Goal: Task Accomplishment & Management: Manage account settings

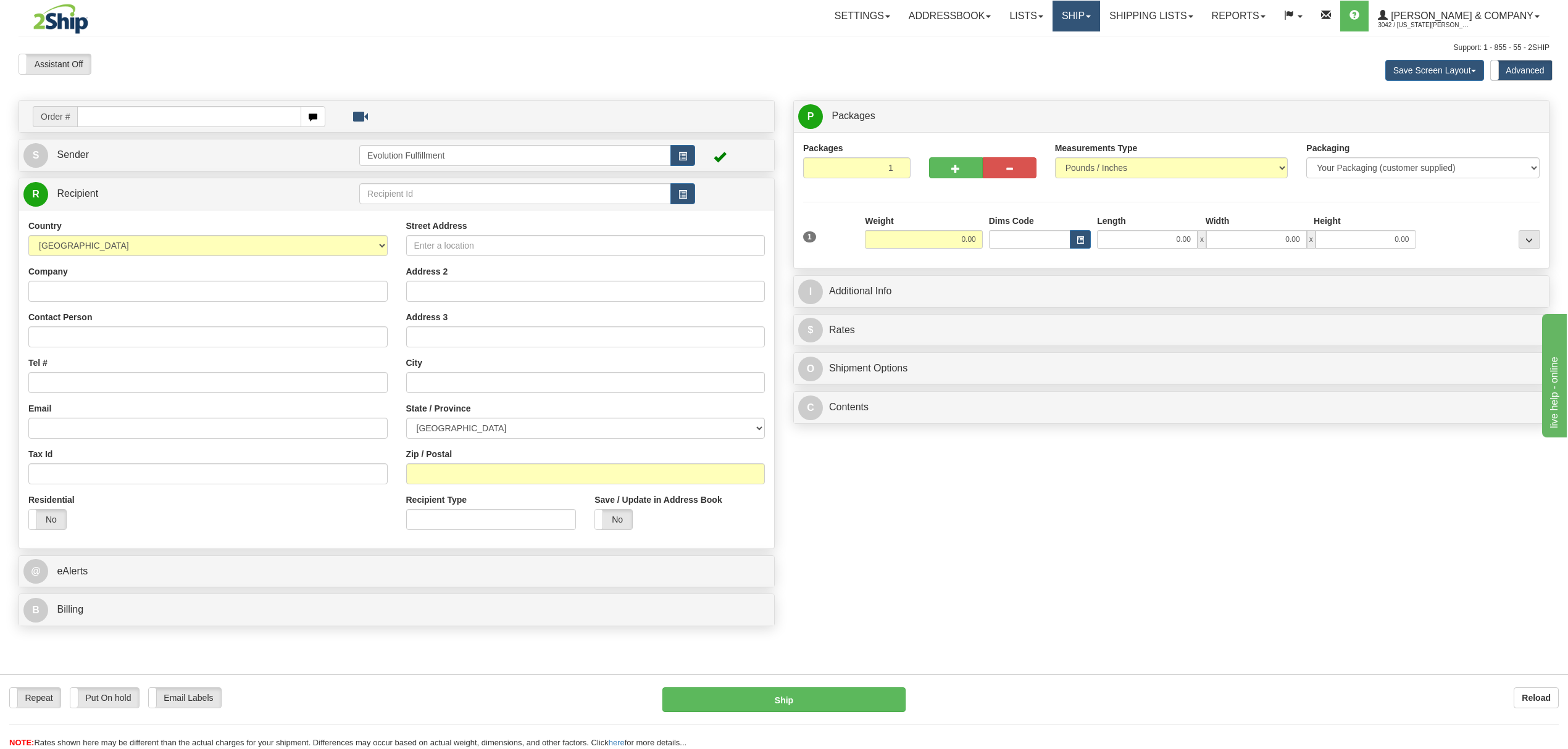
click at [1100, 21] on link "Ship" at bounding box center [1076, 16] width 47 height 31
click at [1088, 61] on span "OnHold / Order Queue" at bounding box center [1044, 59] width 87 height 10
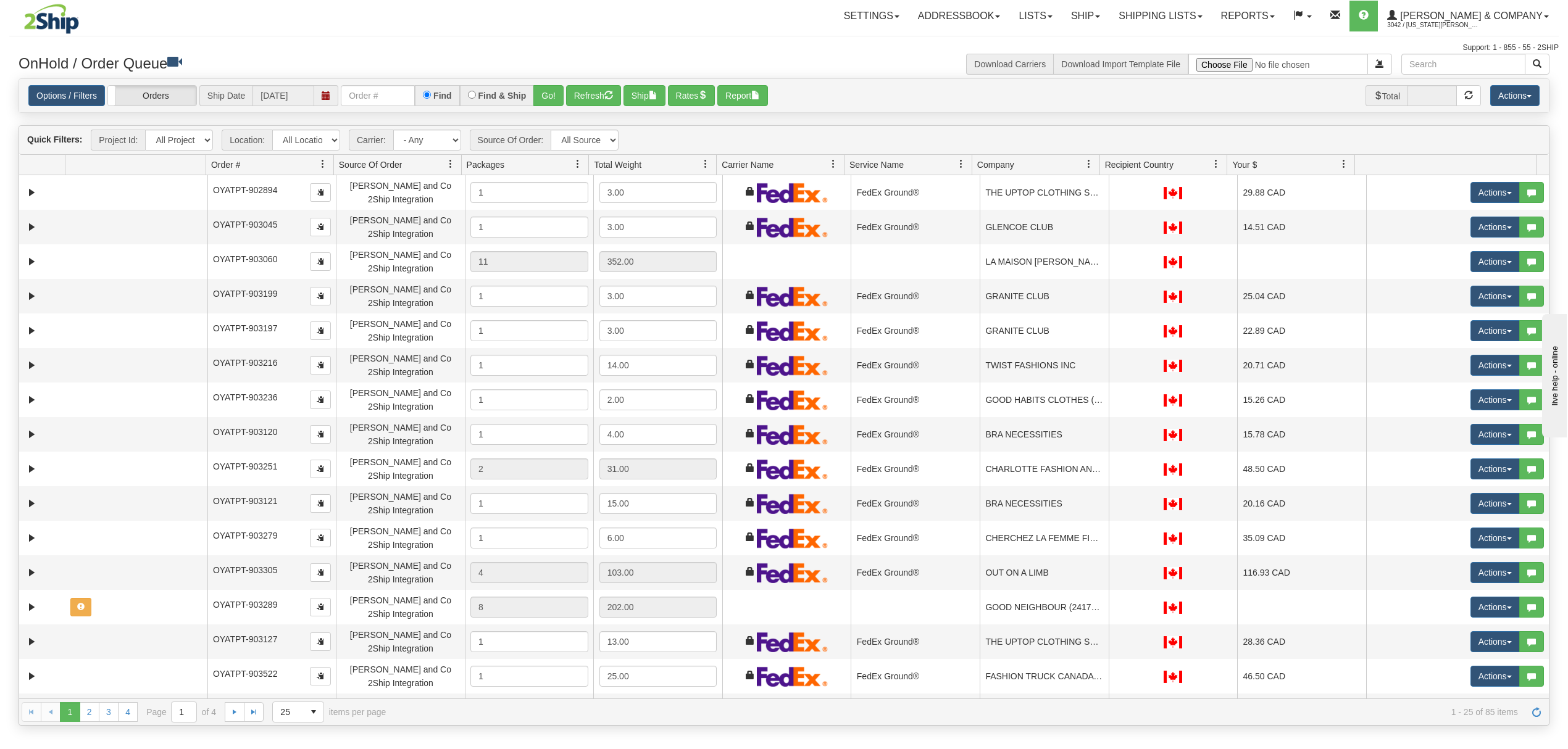
click at [1088, 164] on span at bounding box center [1089, 164] width 10 height 10
click at [1108, 190] on span "Sort Ascending" at bounding box center [1133, 193] width 64 height 12
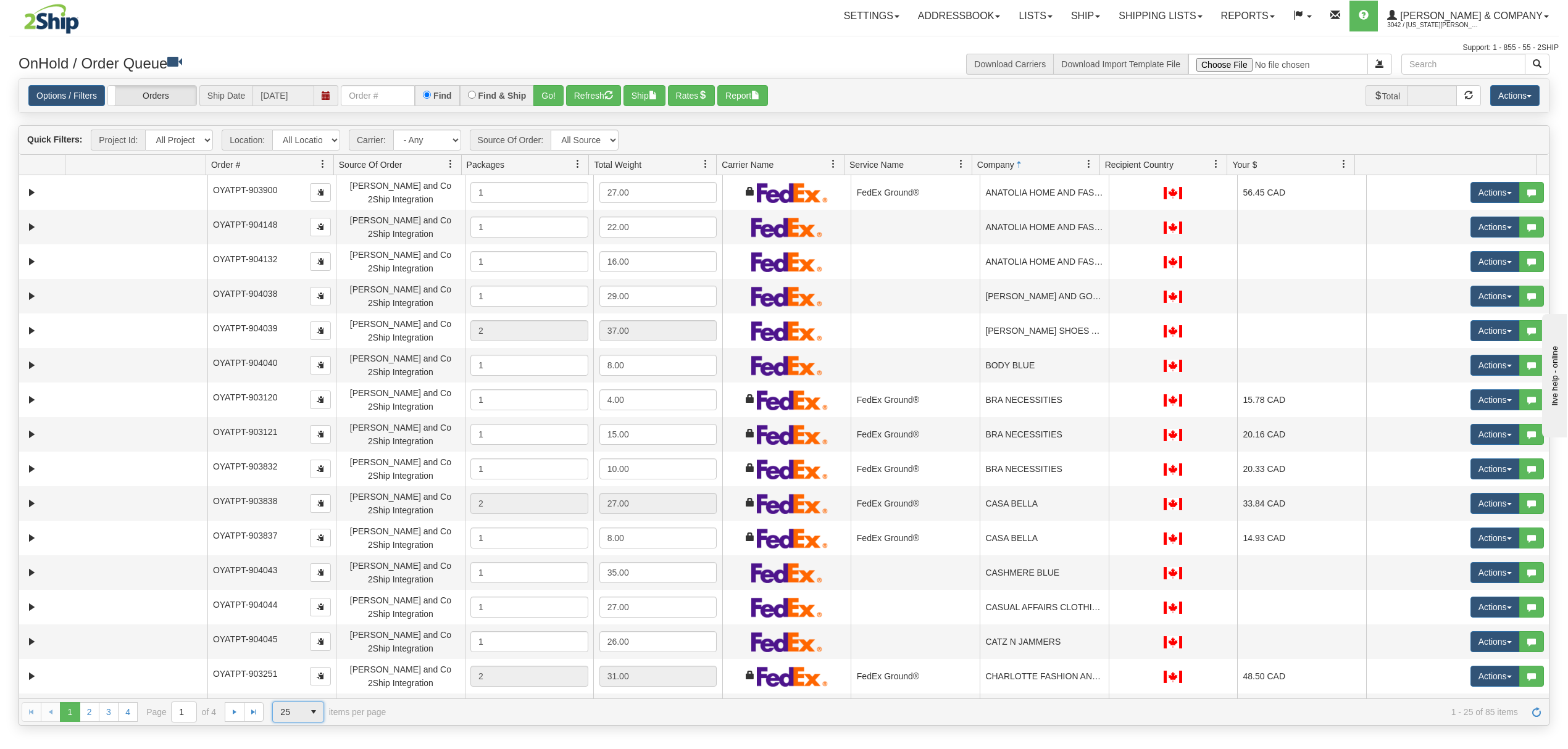
click at [299, 715] on span "25" at bounding box center [288, 713] width 31 height 20
click at [299, 693] on li "100" at bounding box center [298, 694] width 51 height 17
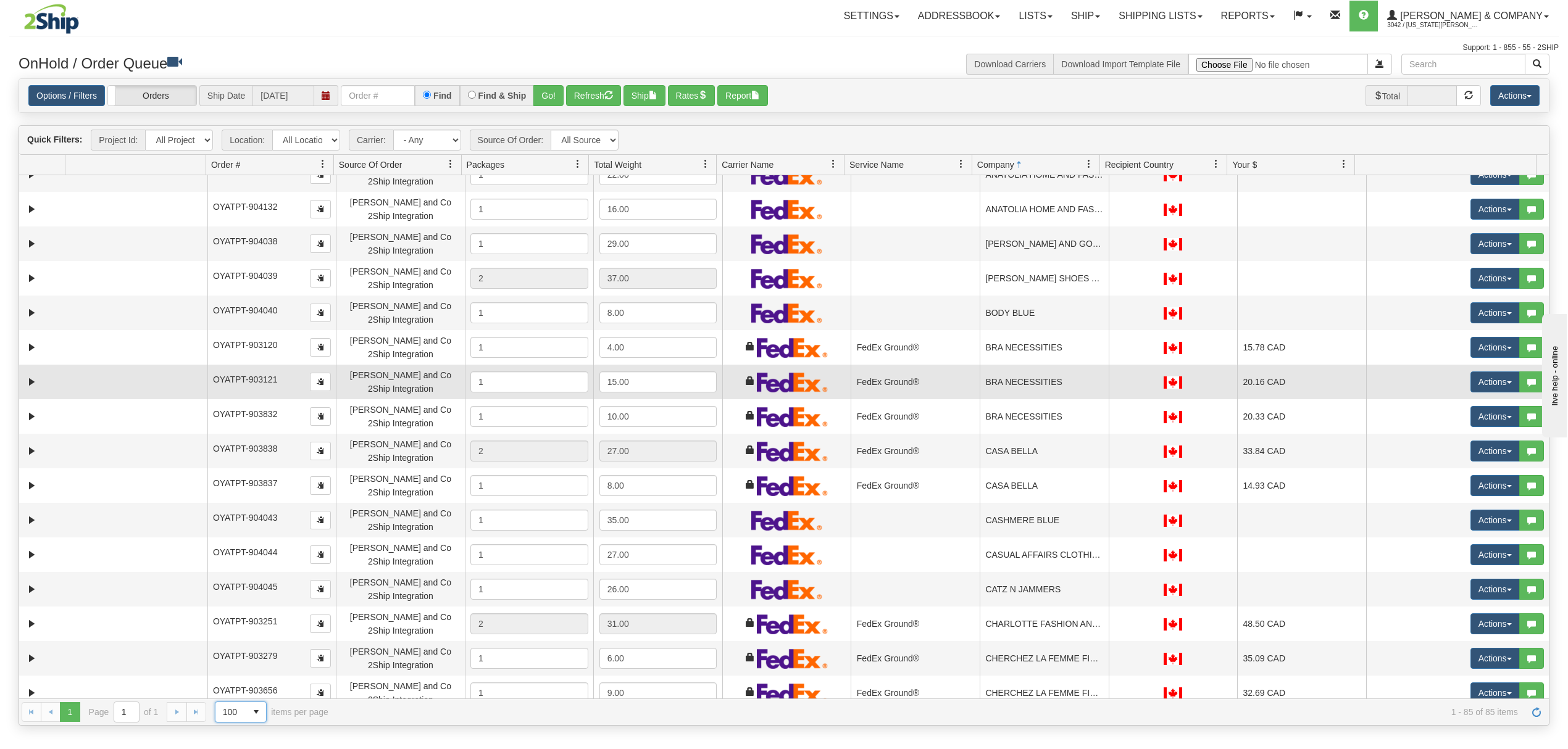
scroll to position [82, 0]
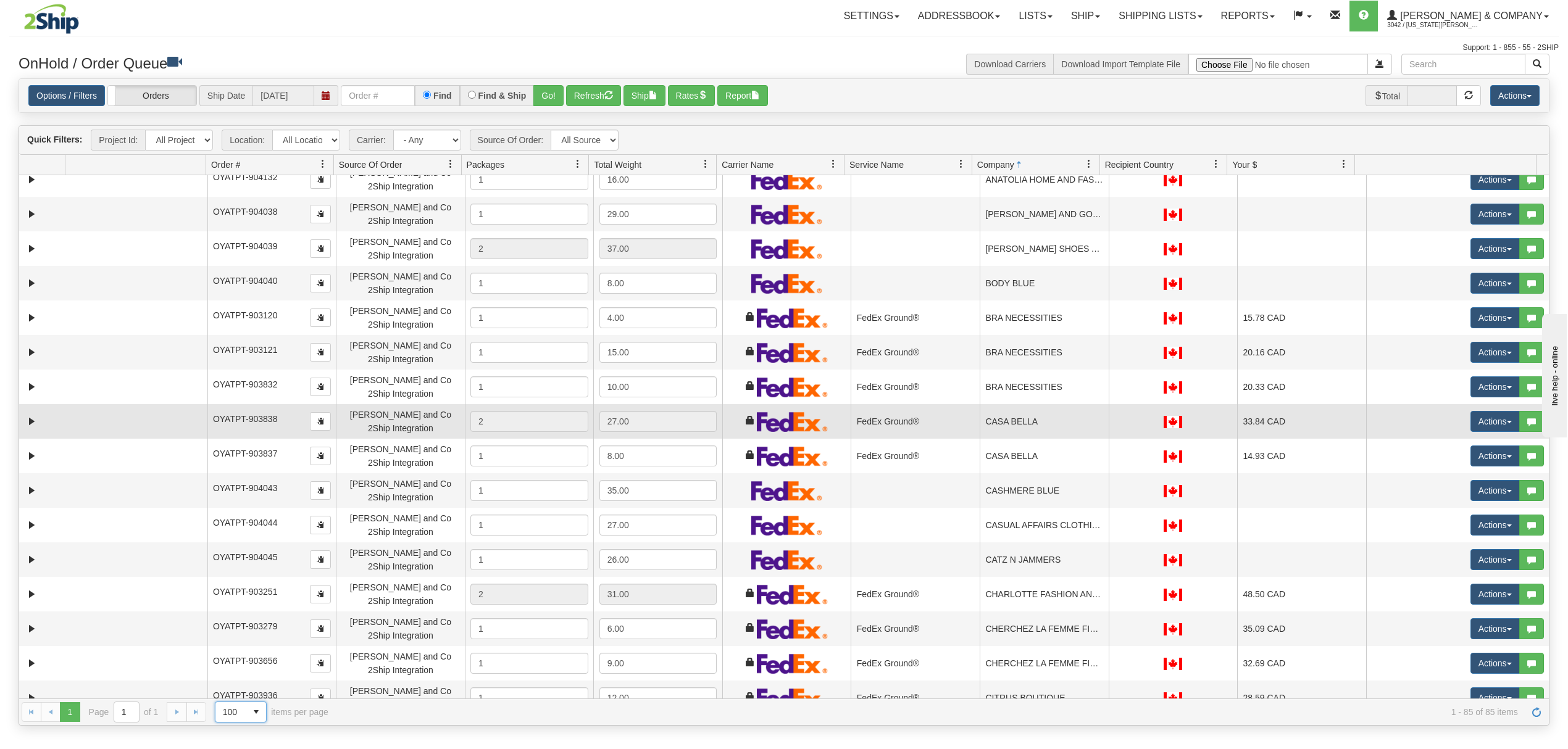
click at [1022, 421] on td "CASA BELLA" at bounding box center [1045, 421] width 129 height 35
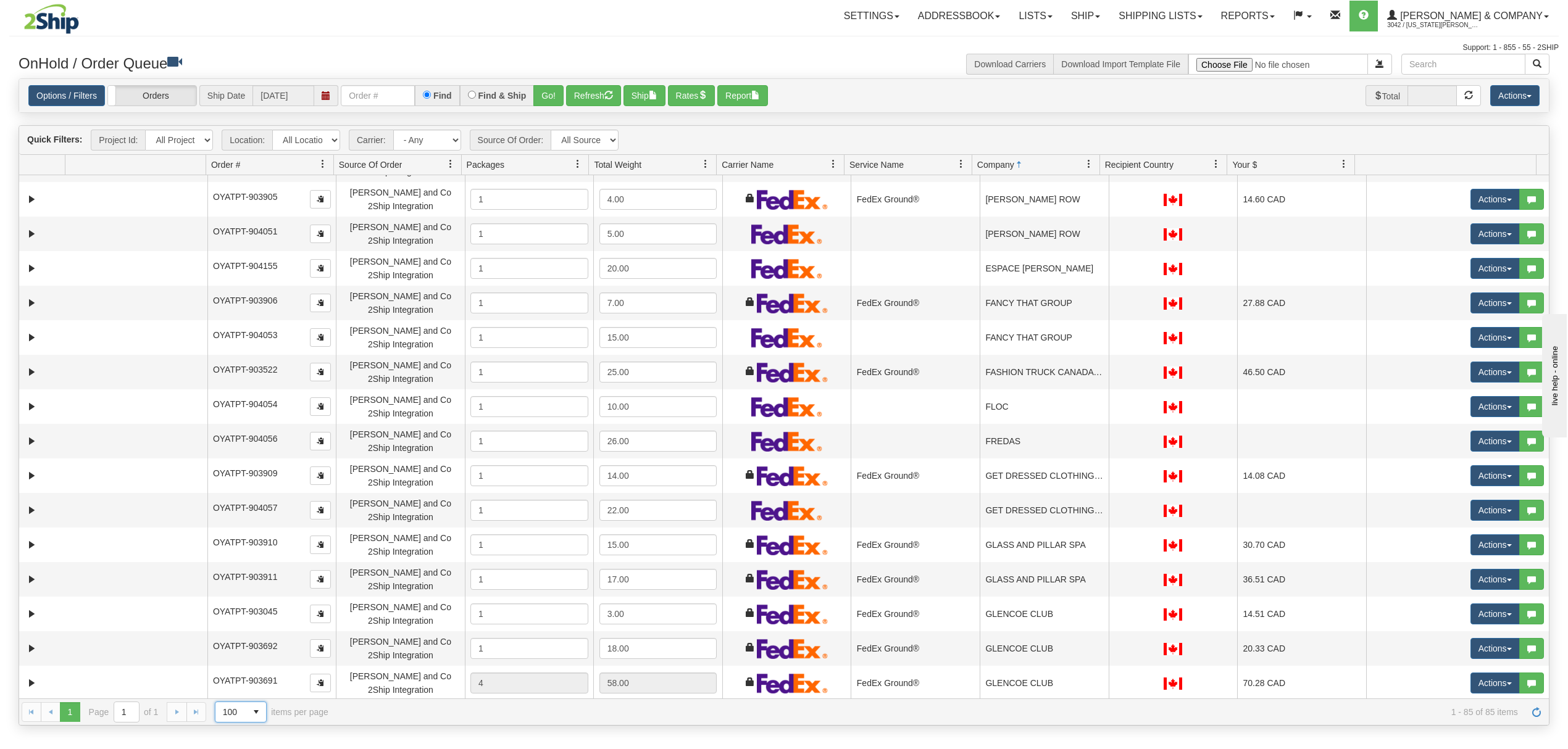
scroll to position [988, 0]
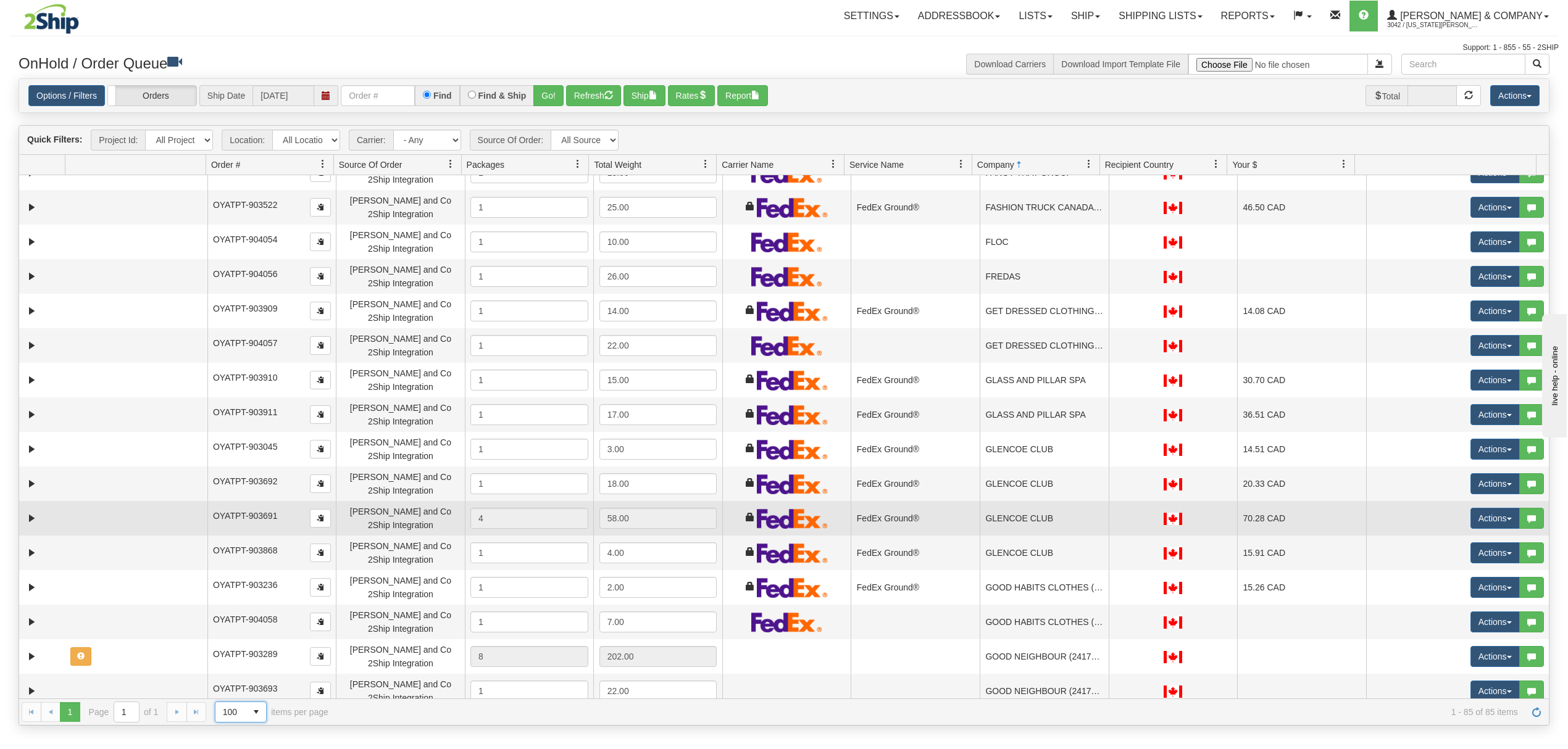
click at [1023, 513] on td "GLENCOE CLUB" at bounding box center [1045, 518] width 129 height 35
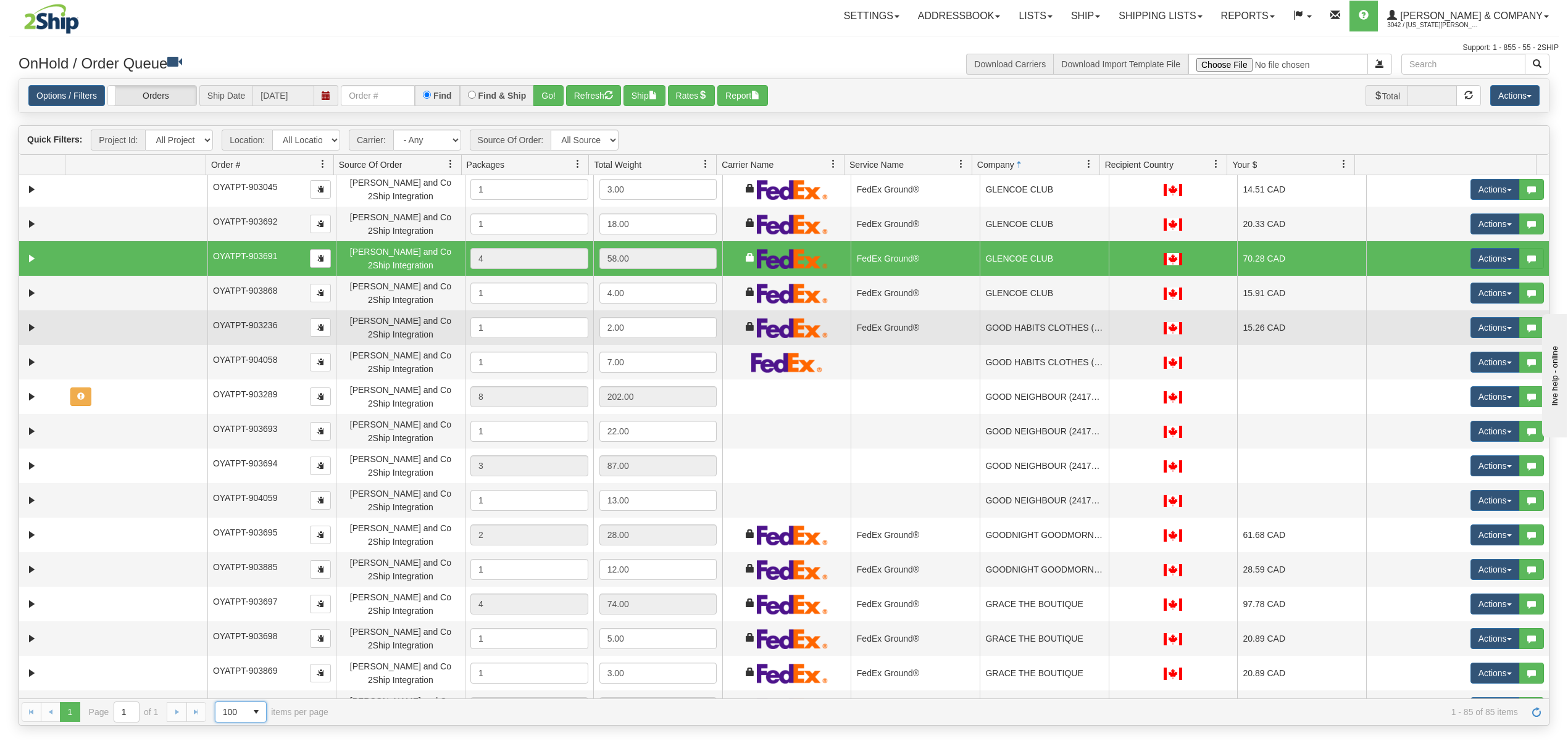
scroll to position [1316, 0]
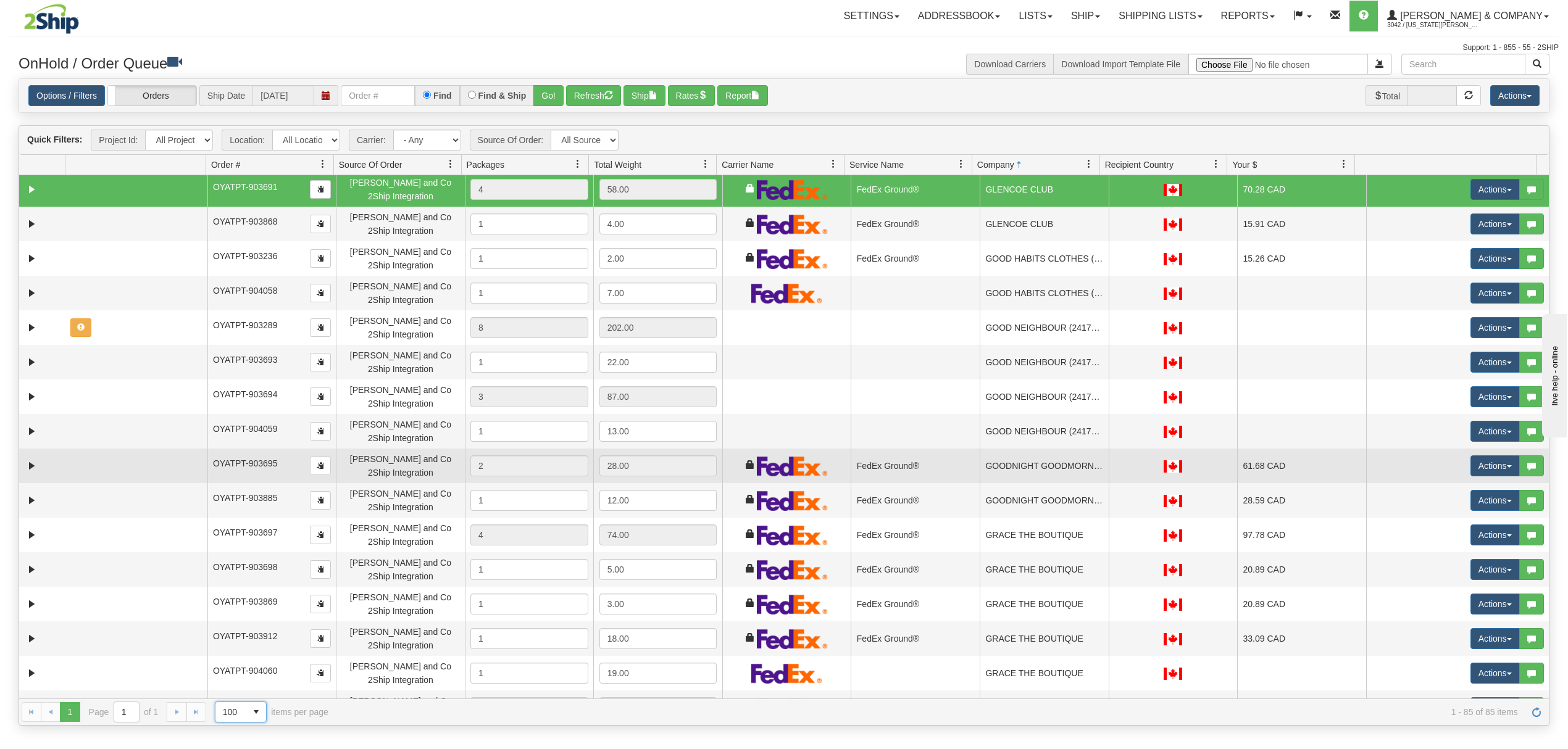
click at [1065, 474] on td "GOODNIGHT GOODMORNING" at bounding box center [1045, 466] width 129 height 35
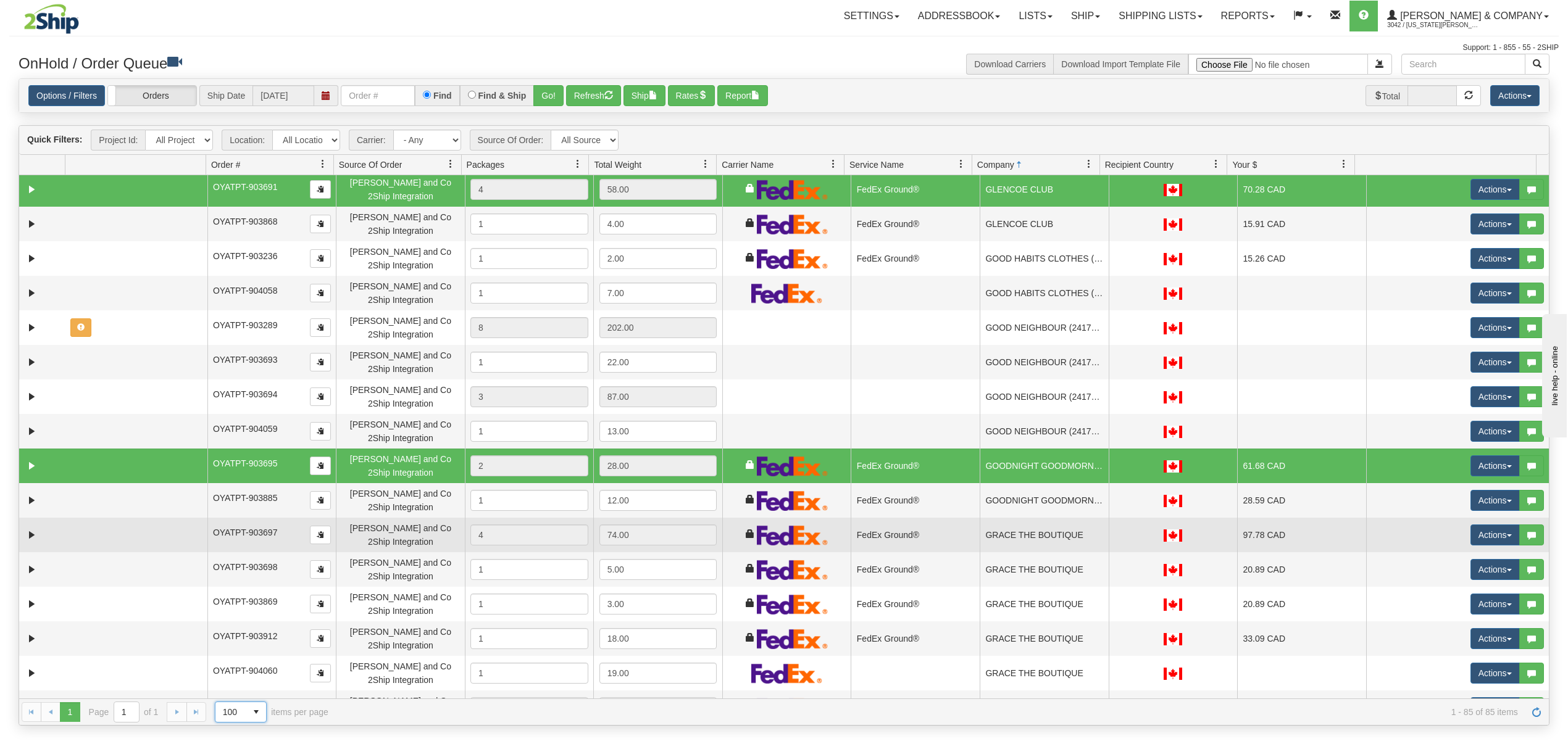
click at [1048, 532] on td "GRACE THE BOUTIQUE" at bounding box center [1045, 535] width 129 height 35
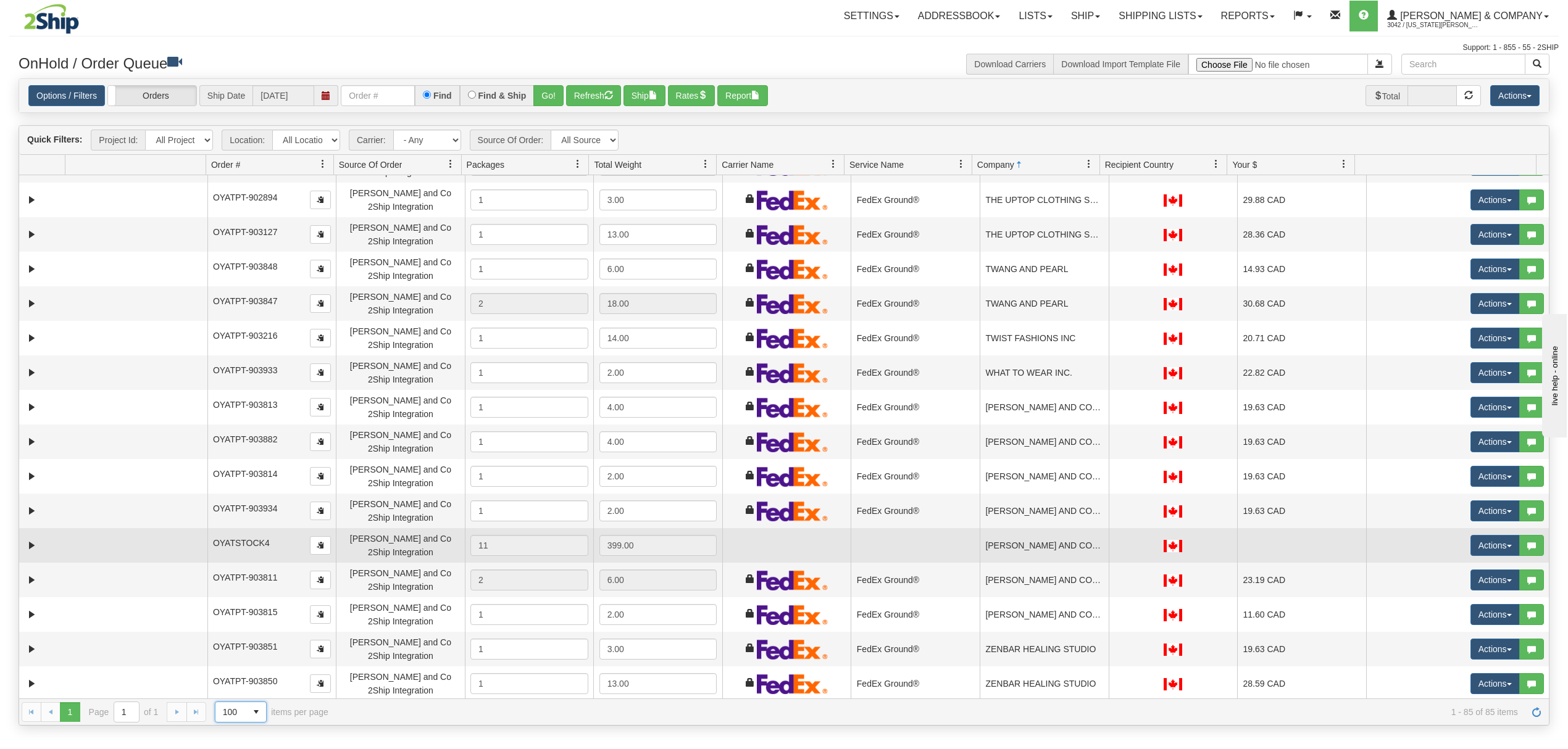
scroll to position [2330, 0]
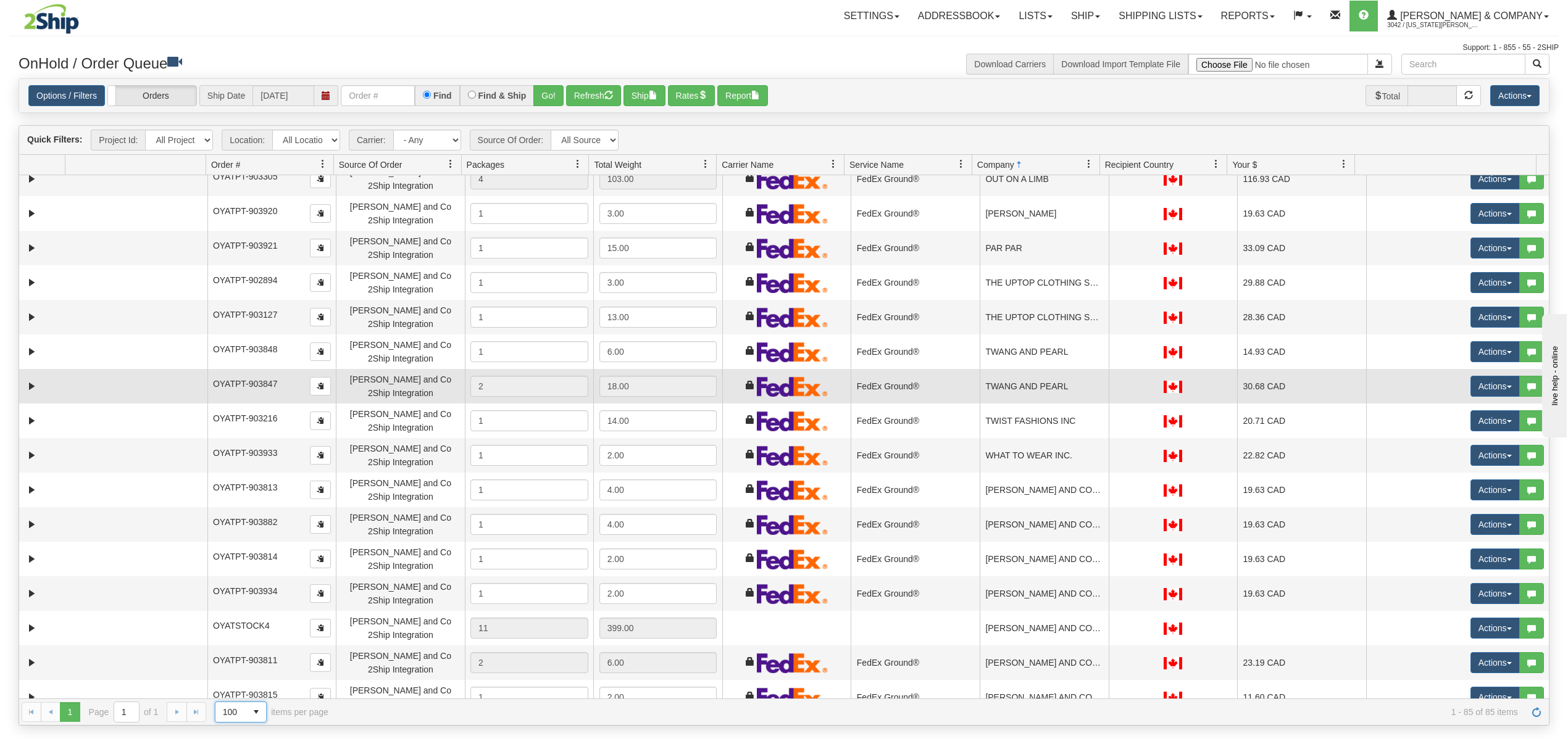
click at [1030, 387] on td "TWANG AND PEARL" at bounding box center [1045, 387] width 129 height 35
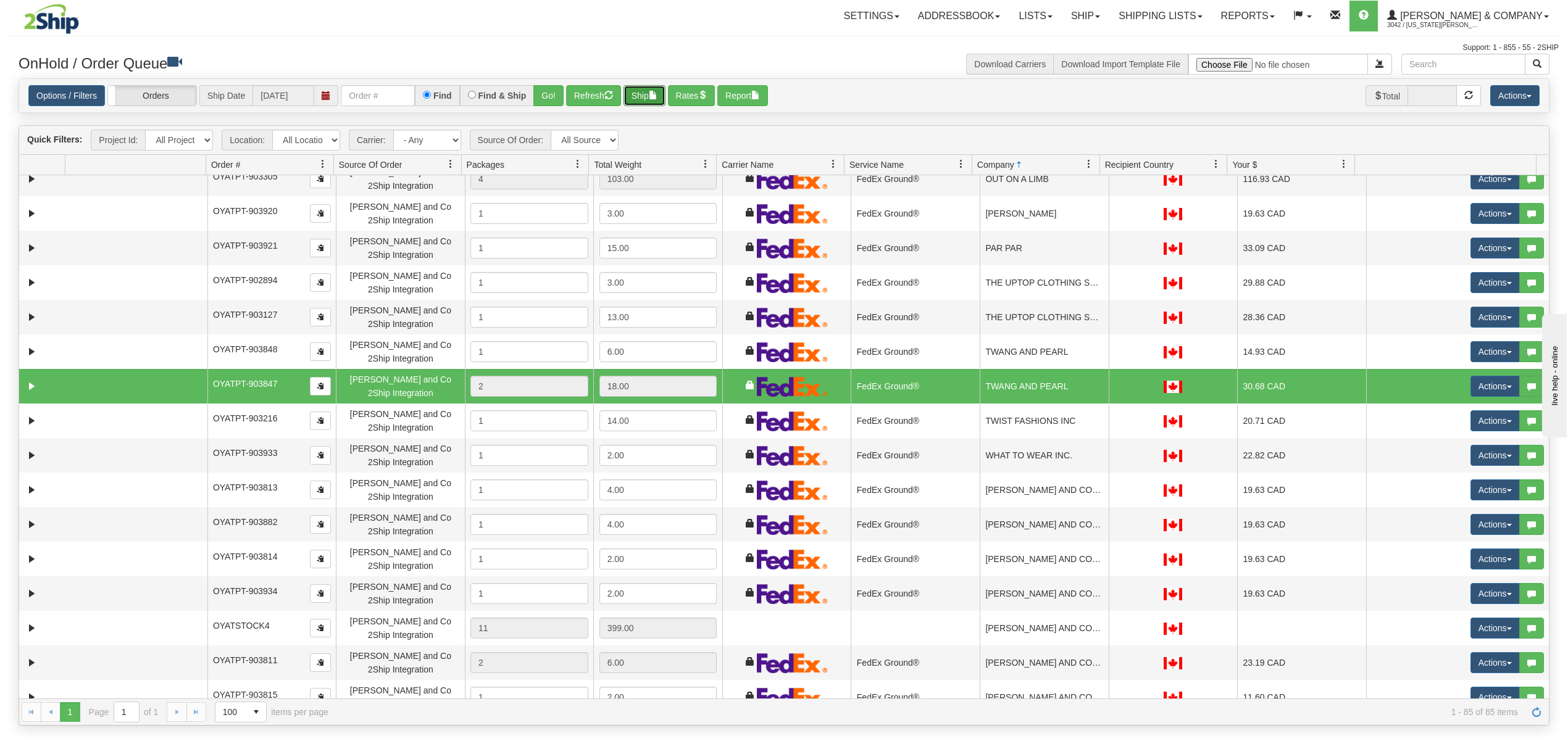
click at [645, 99] on button "Ship" at bounding box center [645, 95] width 42 height 21
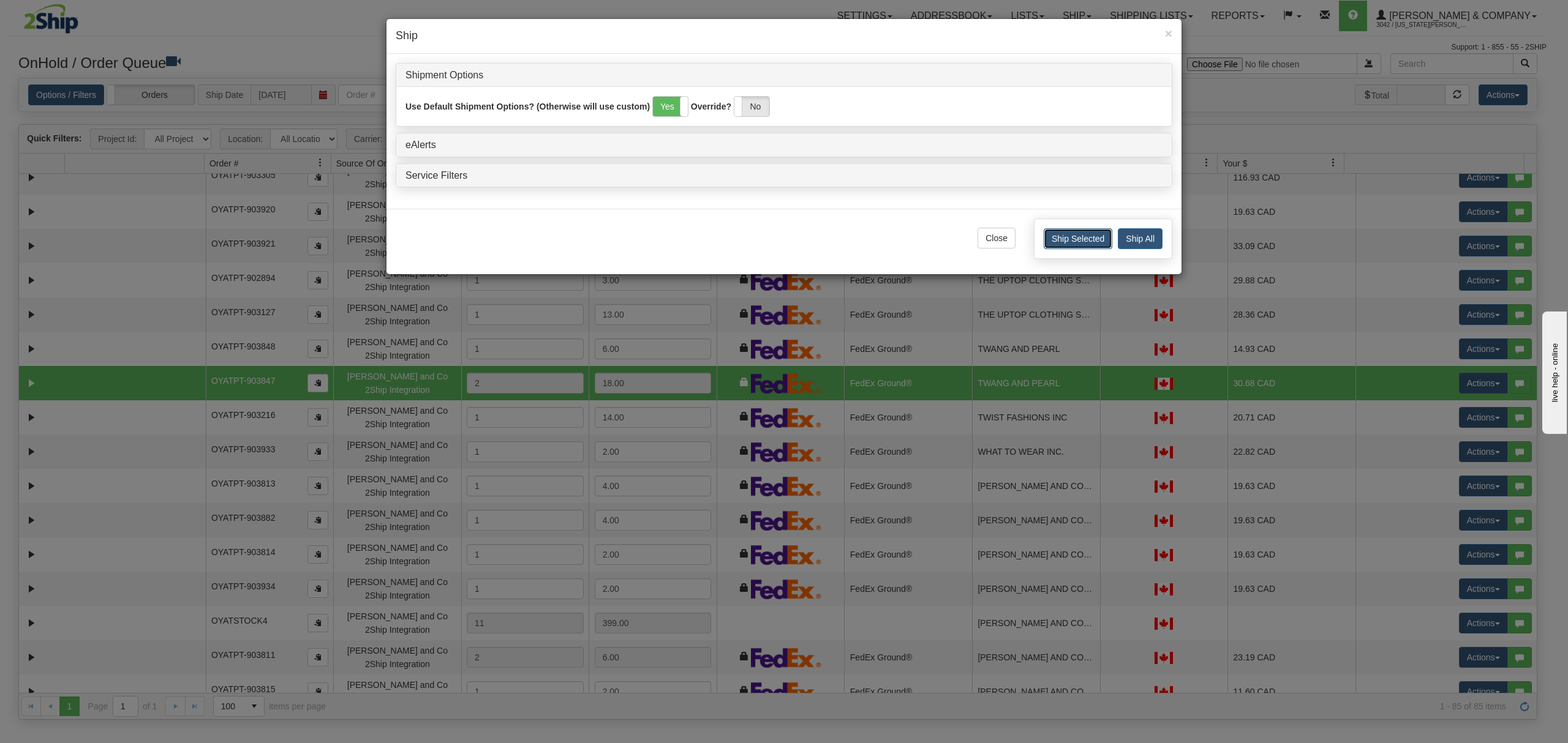
click at [1079, 240] on button "Ship Selected" at bounding box center [1077, 239] width 68 height 21
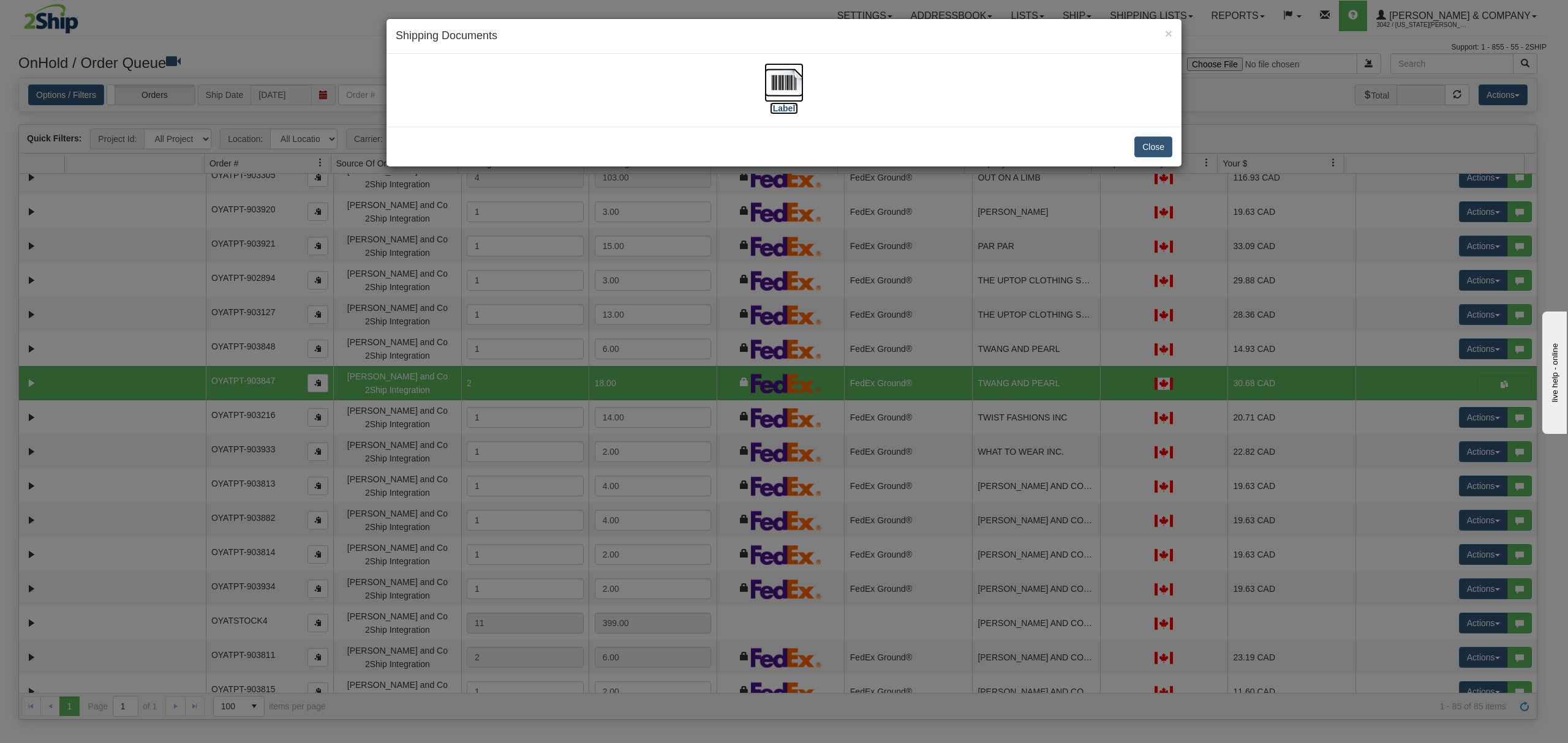
click at [792, 76] on img at bounding box center [784, 83] width 40 height 39
click at [1149, 141] on button "Close" at bounding box center [1153, 146] width 38 height 21
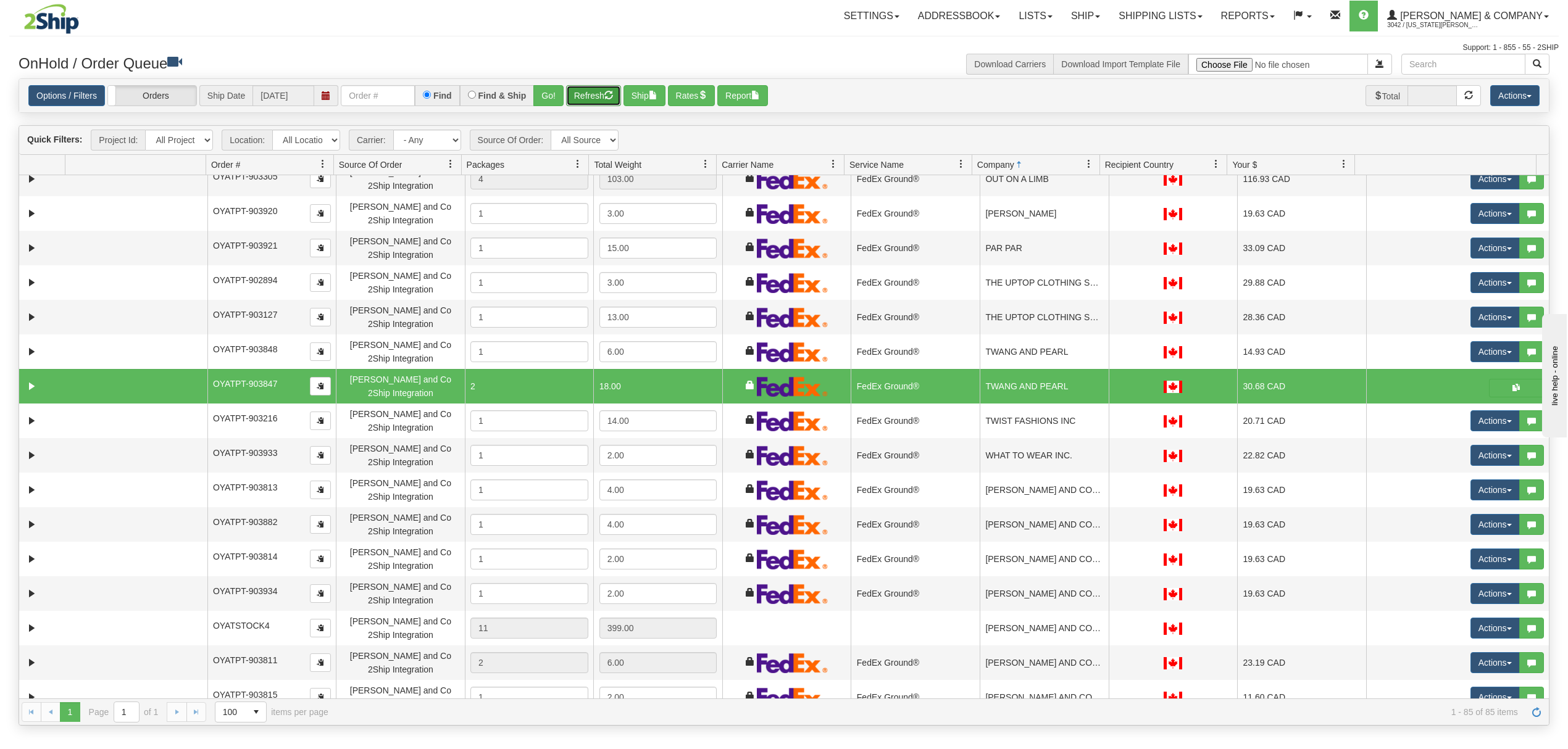
click at [583, 103] on button "Refresh" at bounding box center [593, 95] width 55 height 21
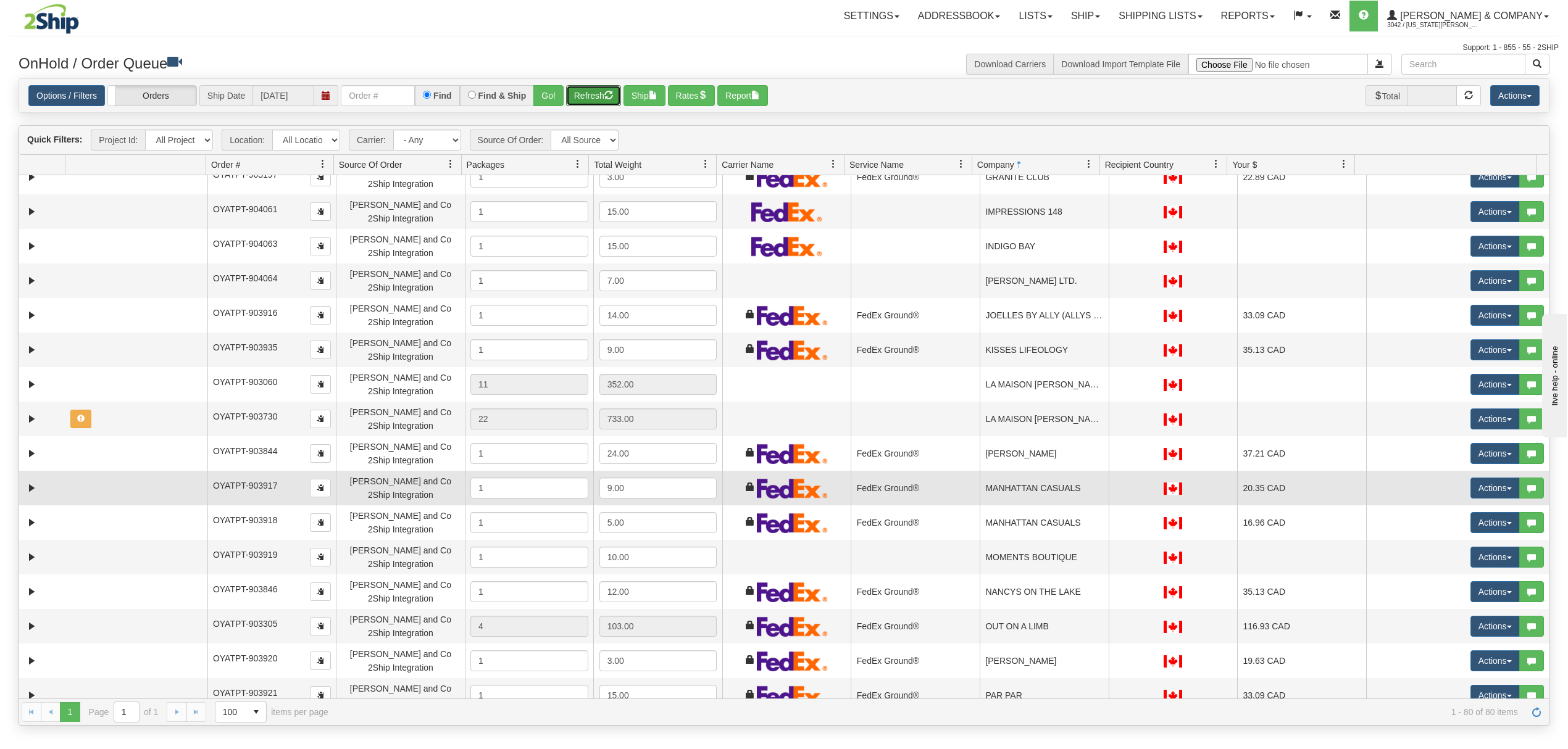
scroll to position [1500, 0]
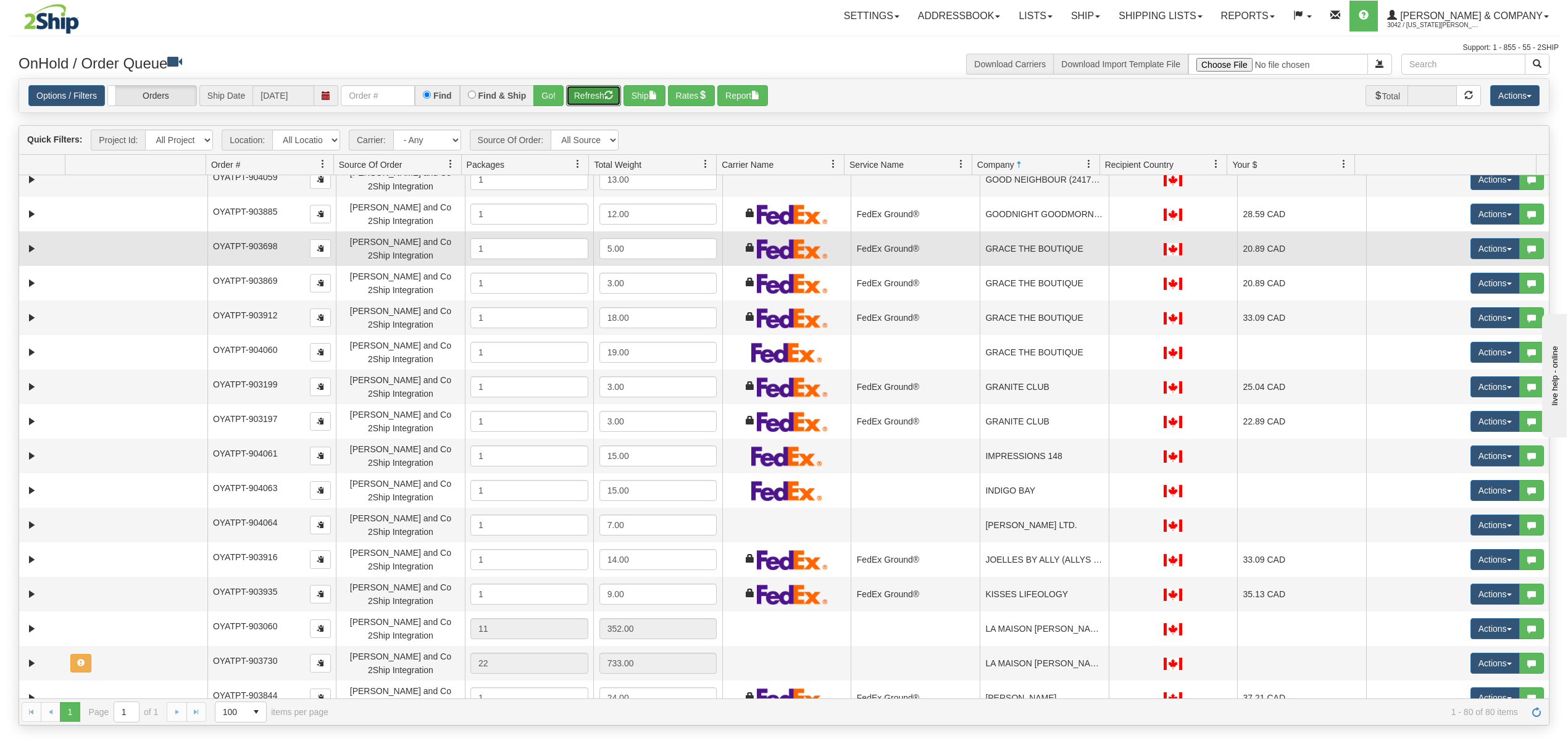
click at [1006, 250] on td "GRACE THE BOUTIQUE" at bounding box center [1045, 249] width 129 height 35
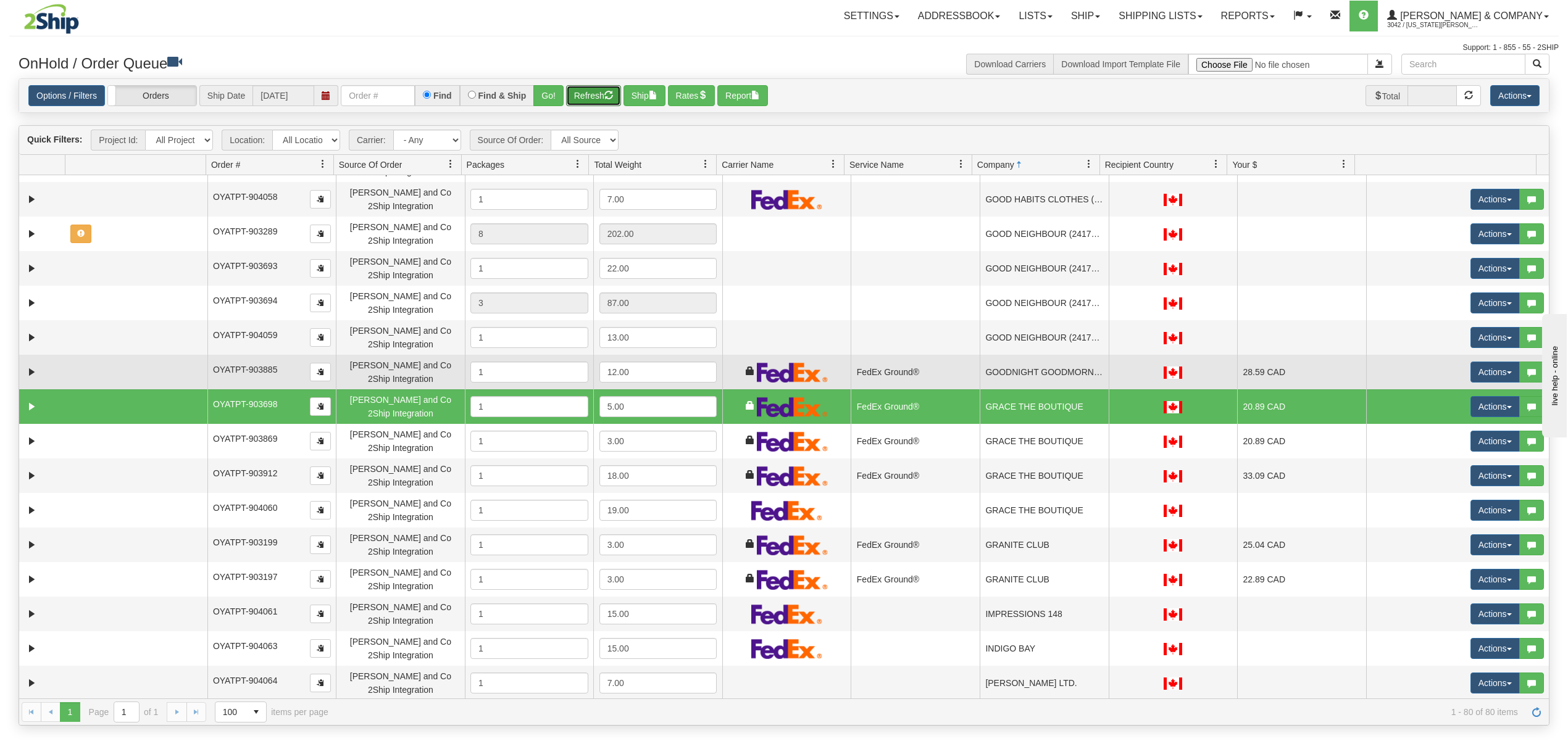
scroll to position [1335, 0]
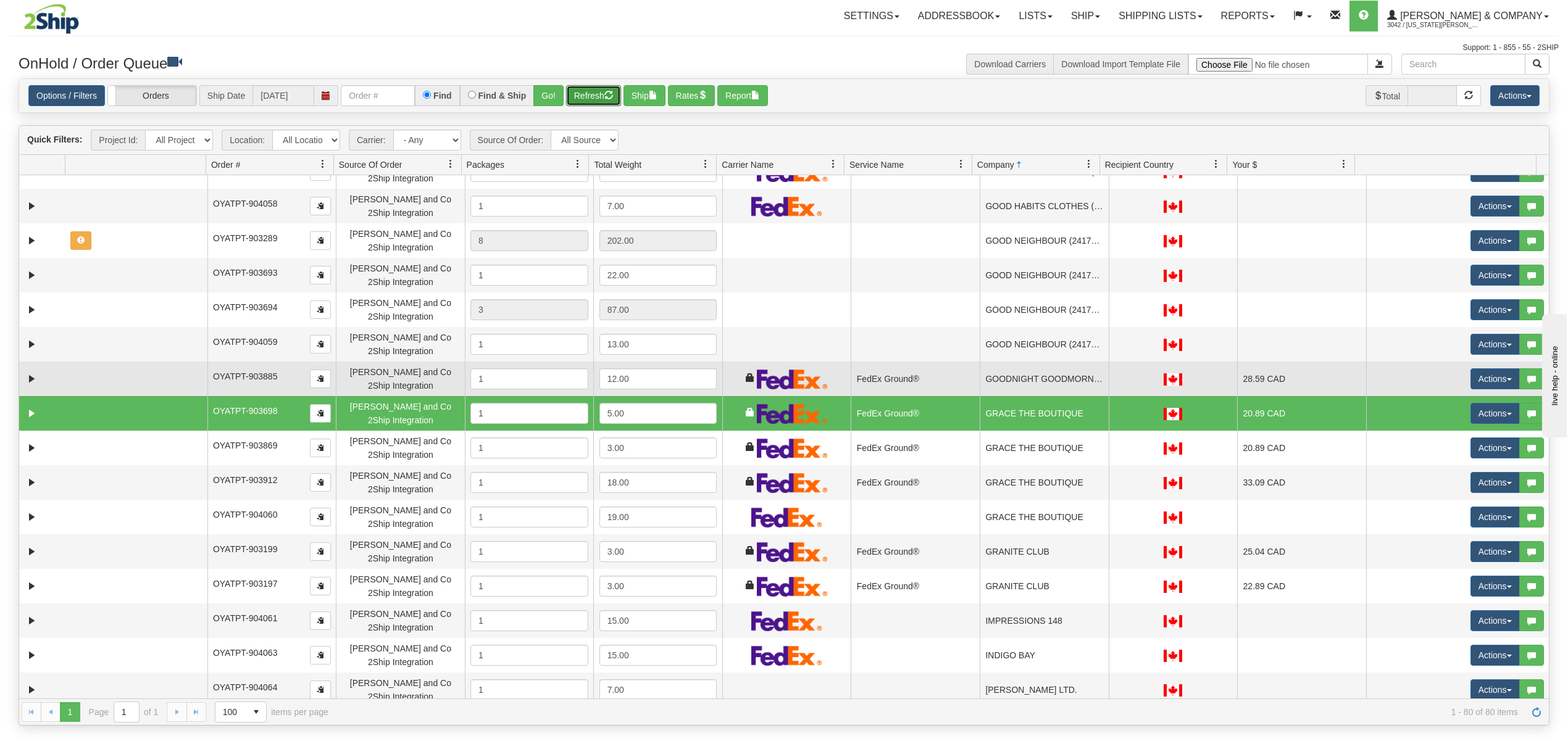
click at [1020, 374] on td "GOODNIGHT GOODMORNING" at bounding box center [1045, 379] width 129 height 35
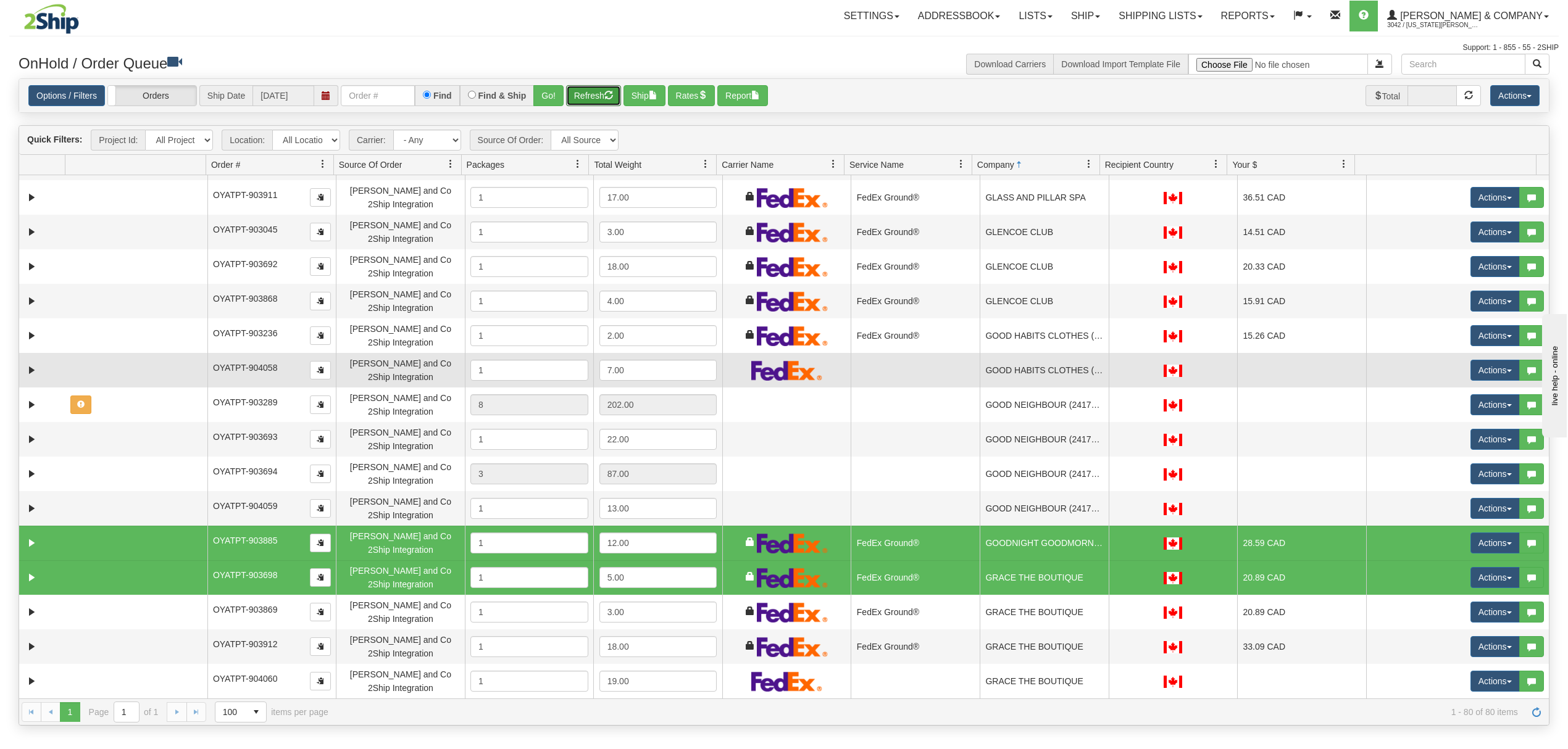
scroll to position [1087, 0]
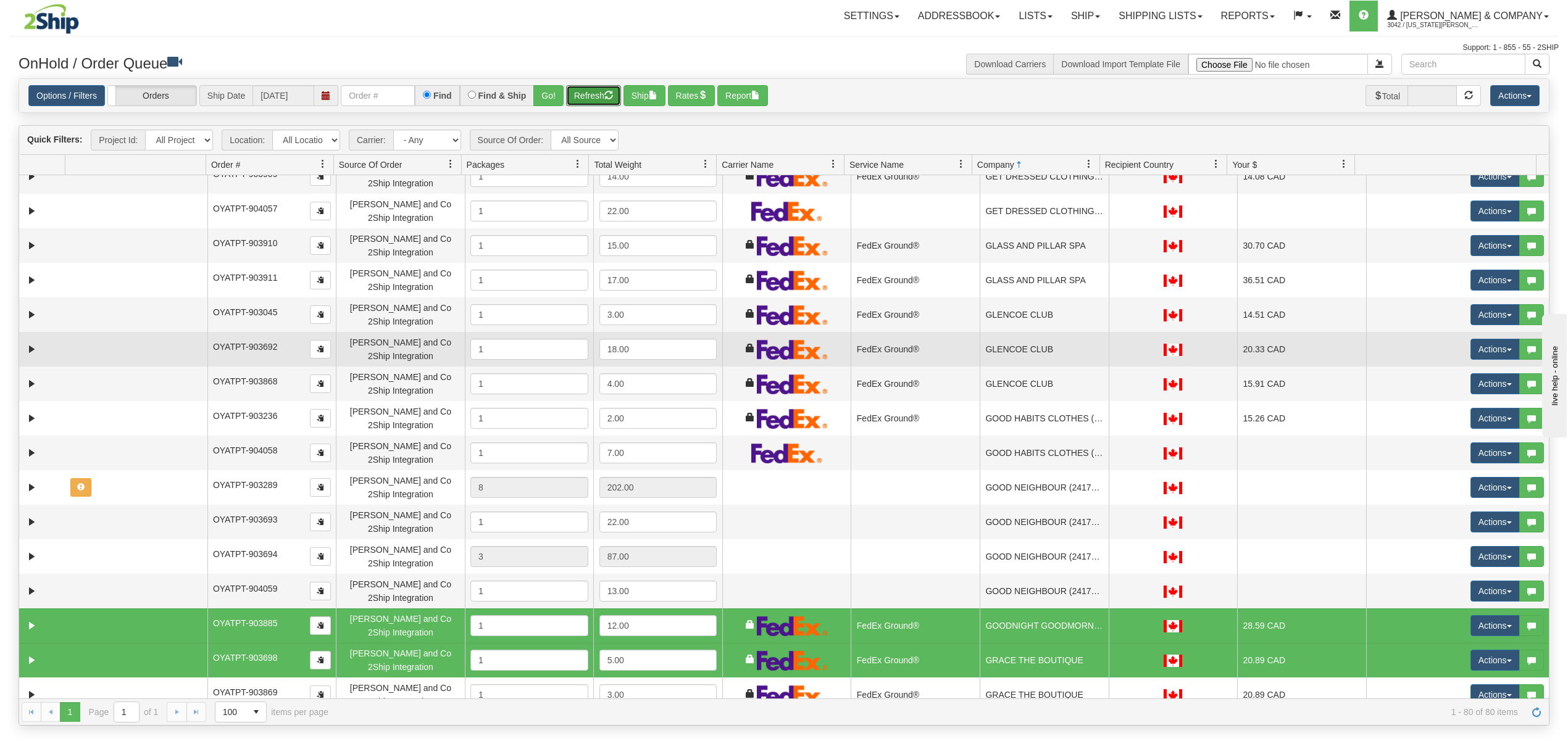
click at [1061, 346] on td "GLENCOE CLUB" at bounding box center [1045, 349] width 129 height 35
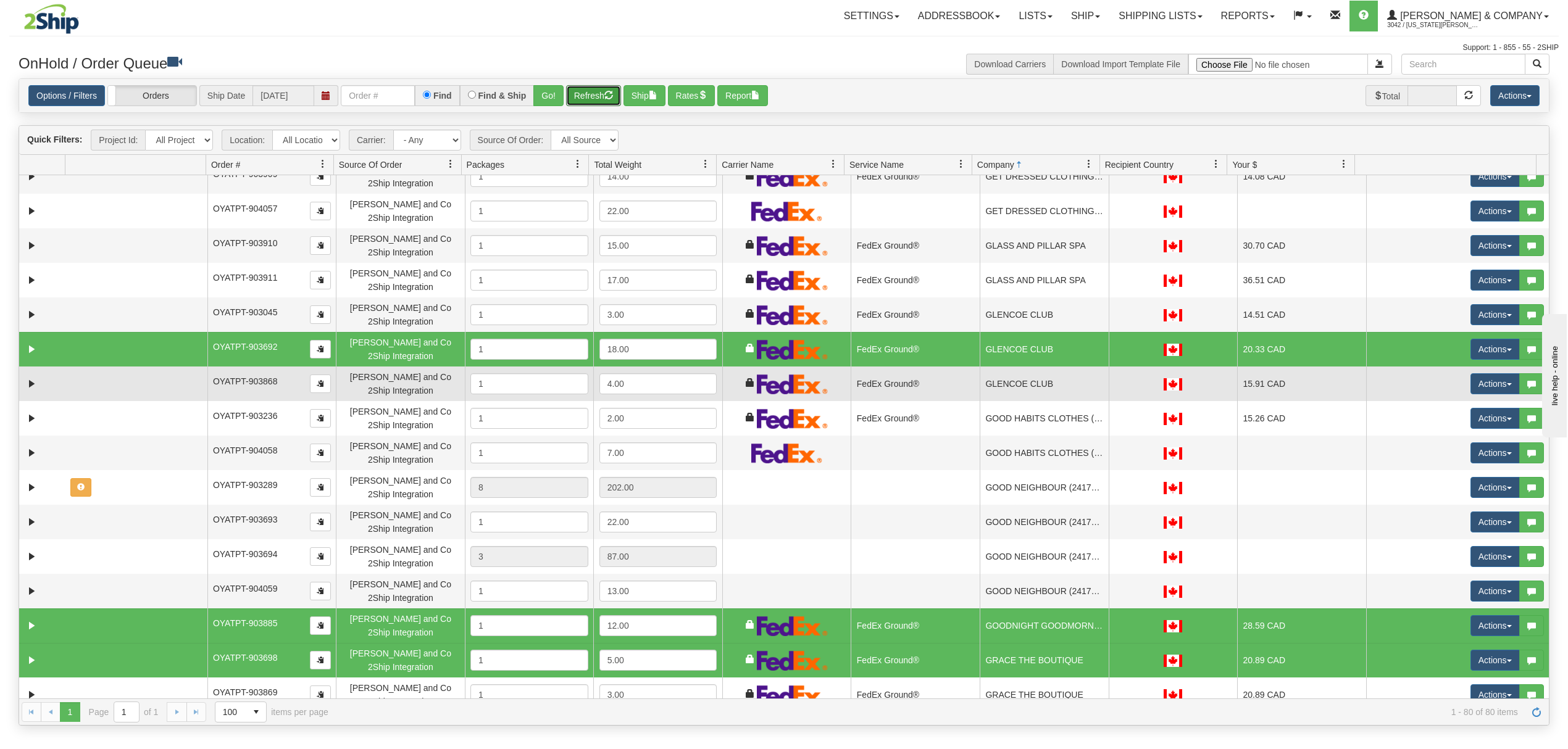
click at [1068, 380] on td "GLENCOE CLUB" at bounding box center [1045, 384] width 129 height 35
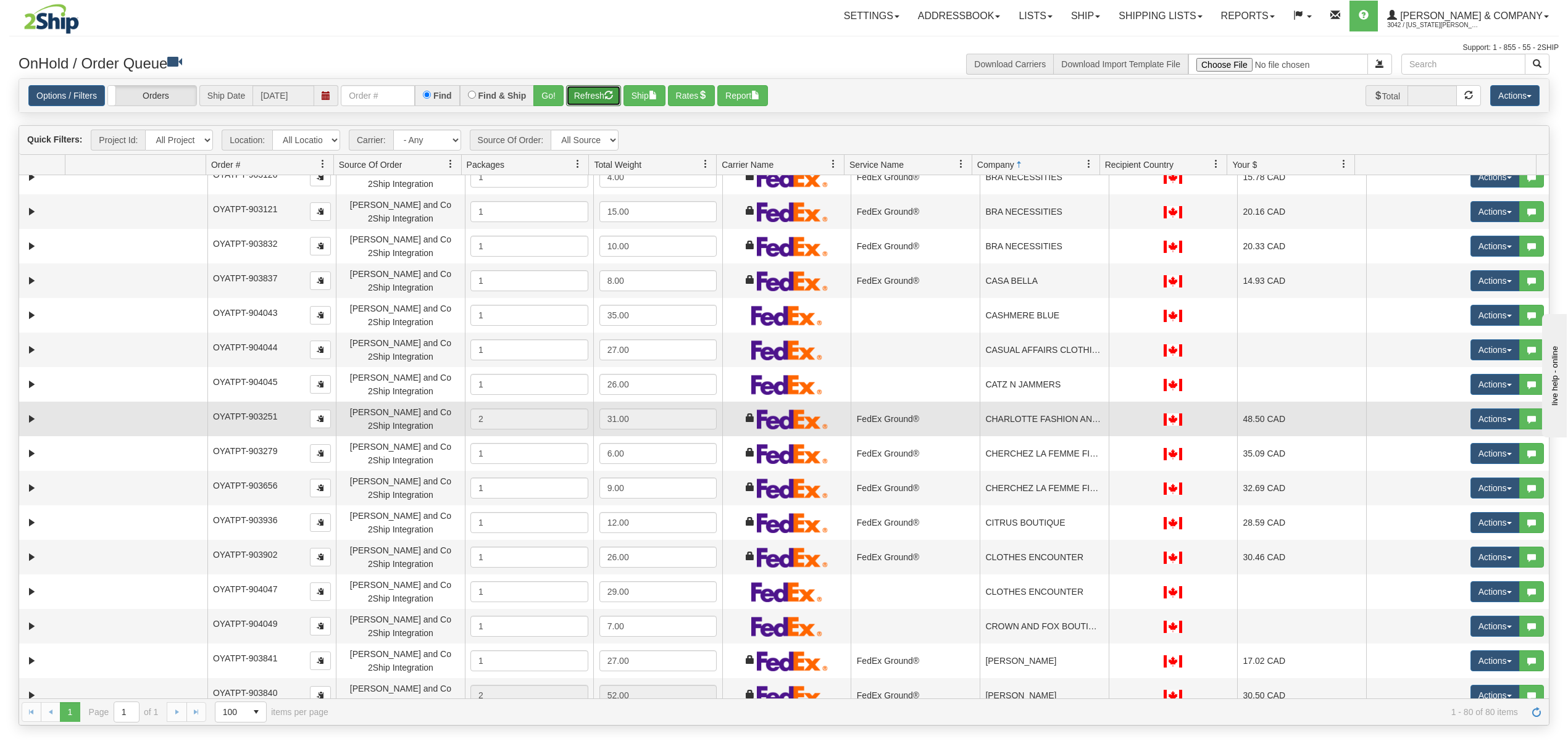
scroll to position [182, 0]
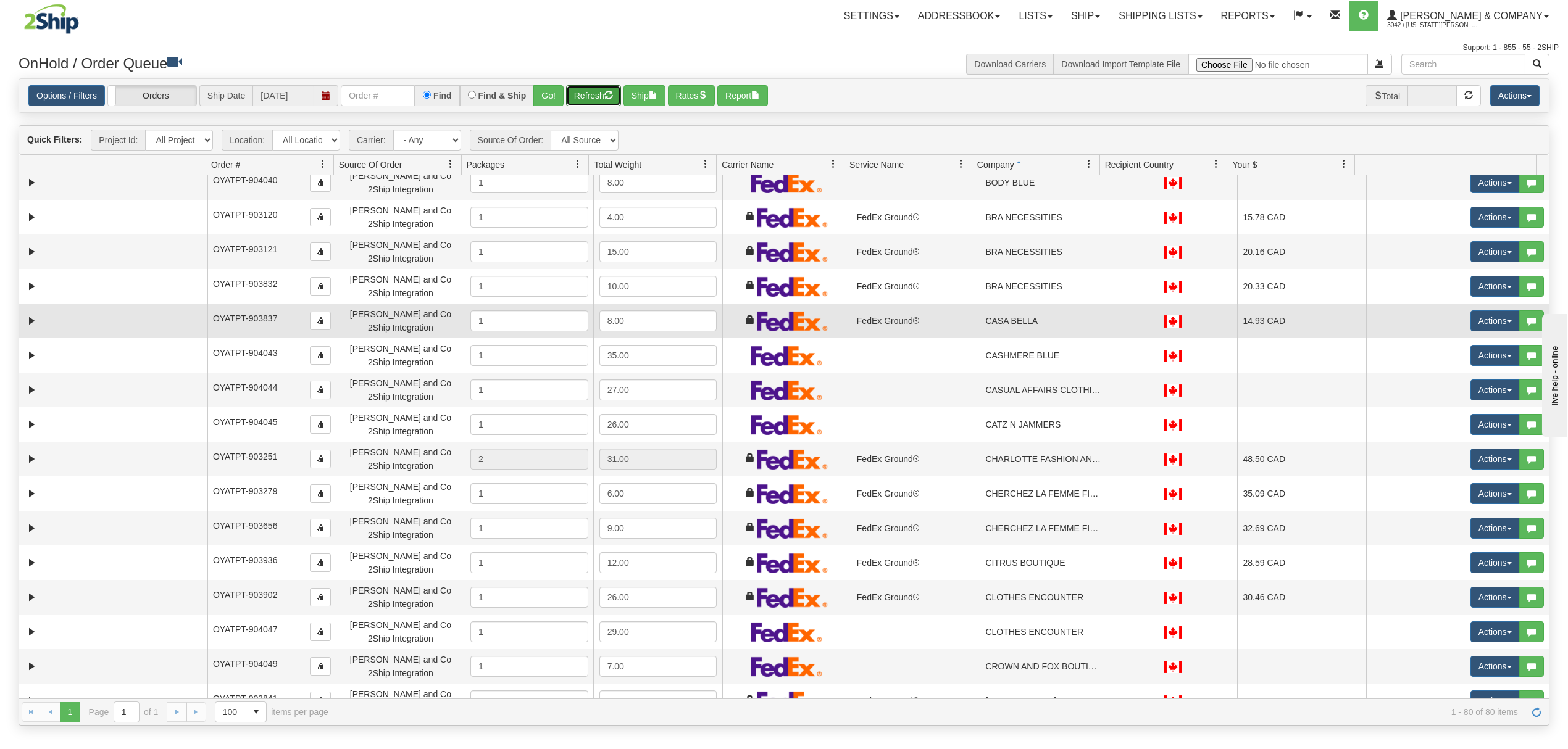
click at [1051, 327] on td "CASA BELLA" at bounding box center [1045, 321] width 129 height 35
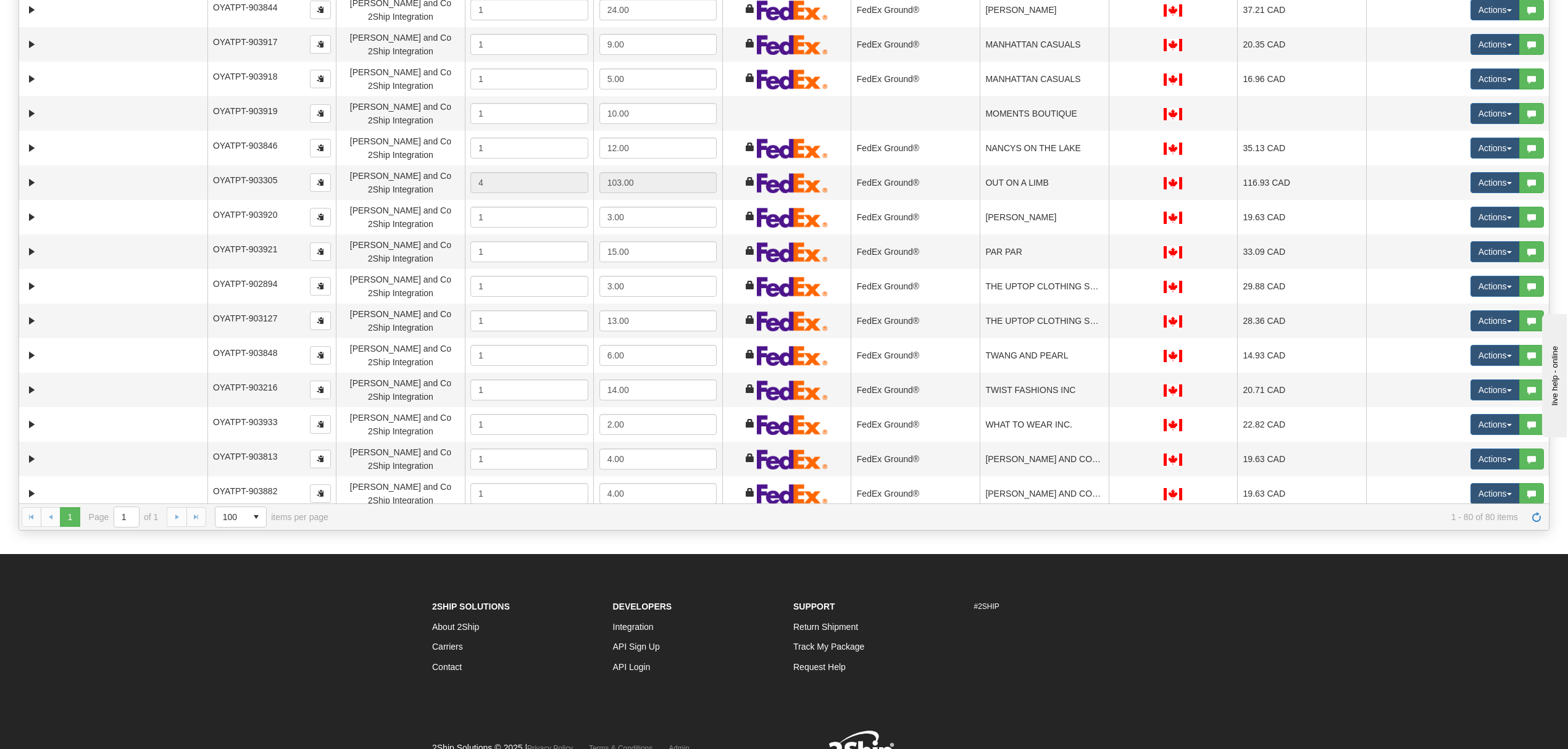
scroll to position [194, 0]
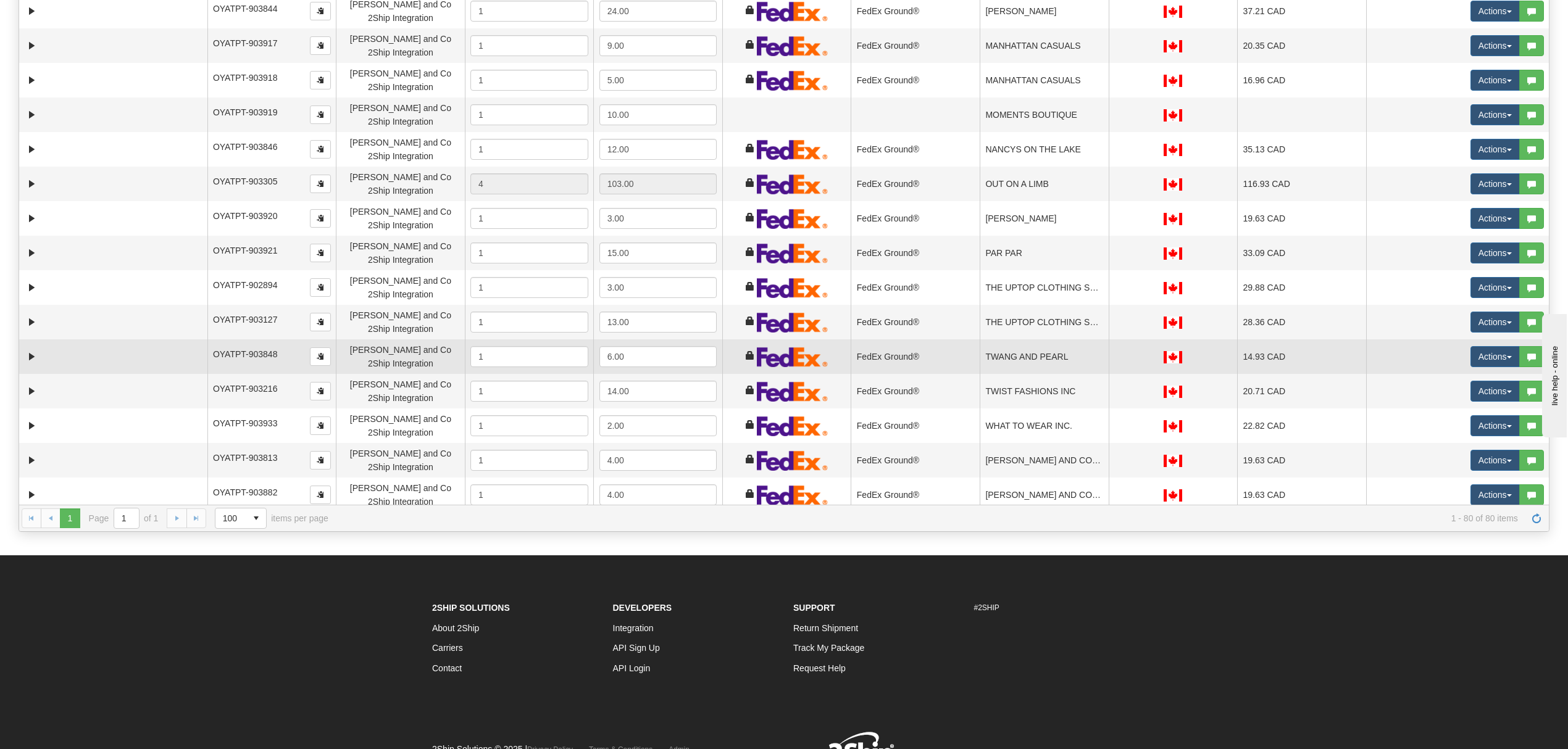
click at [1055, 356] on td "TWANG AND PEARL" at bounding box center [1045, 357] width 129 height 35
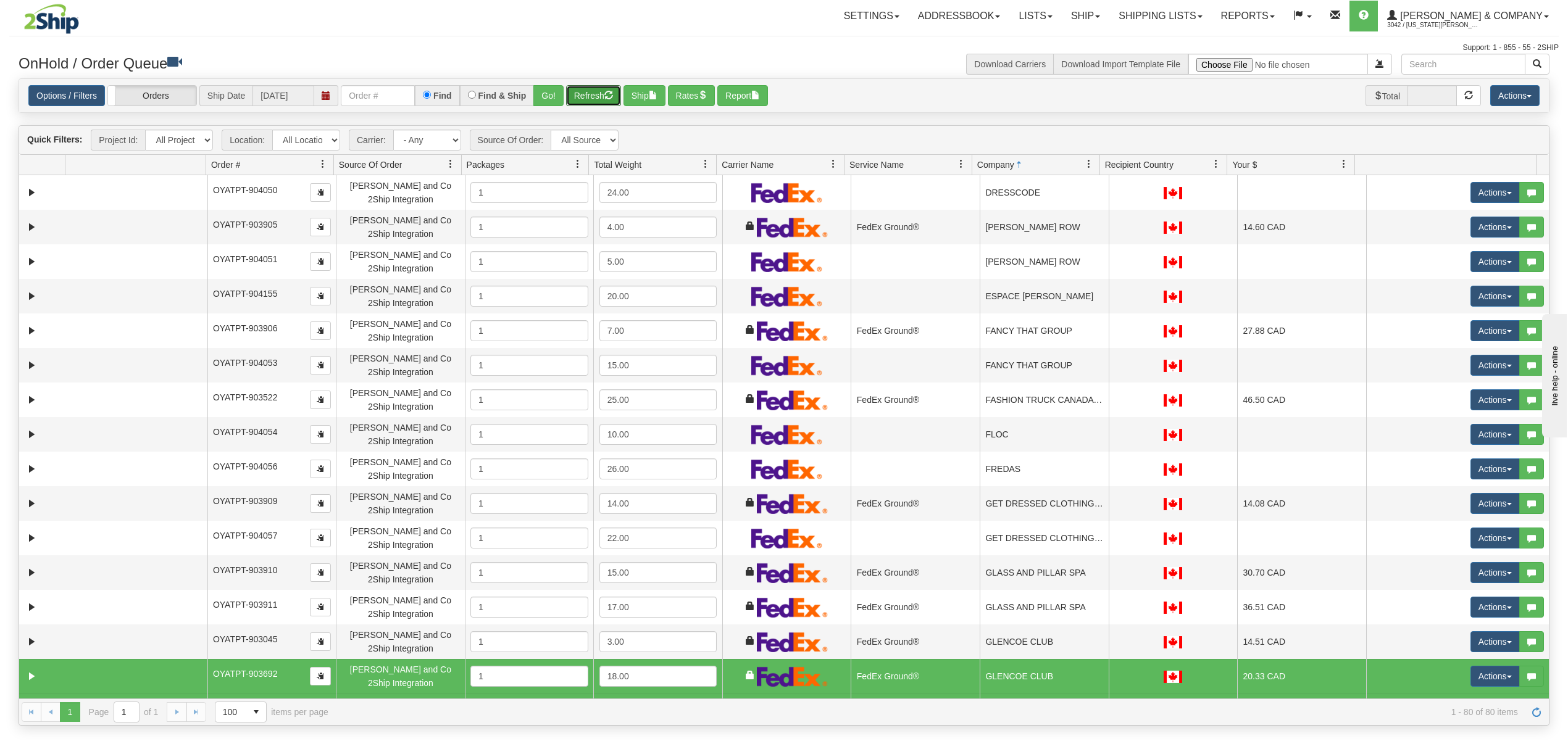
scroll to position [758, 0]
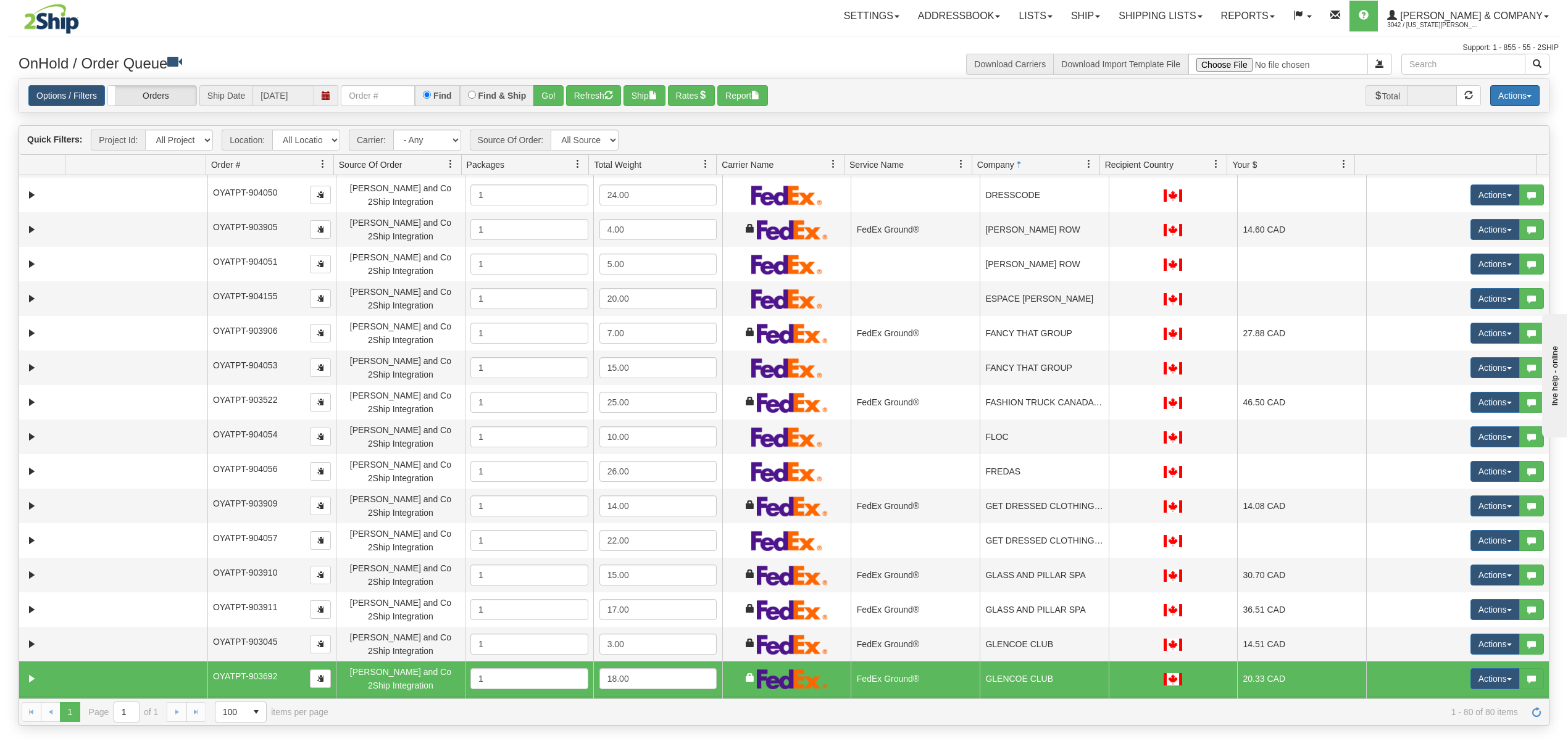
click at [1517, 96] on button "Actions" at bounding box center [1515, 95] width 50 height 21
click at [1456, 194] on link "Delete Selected" at bounding box center [1487, 194] width 104 height 16
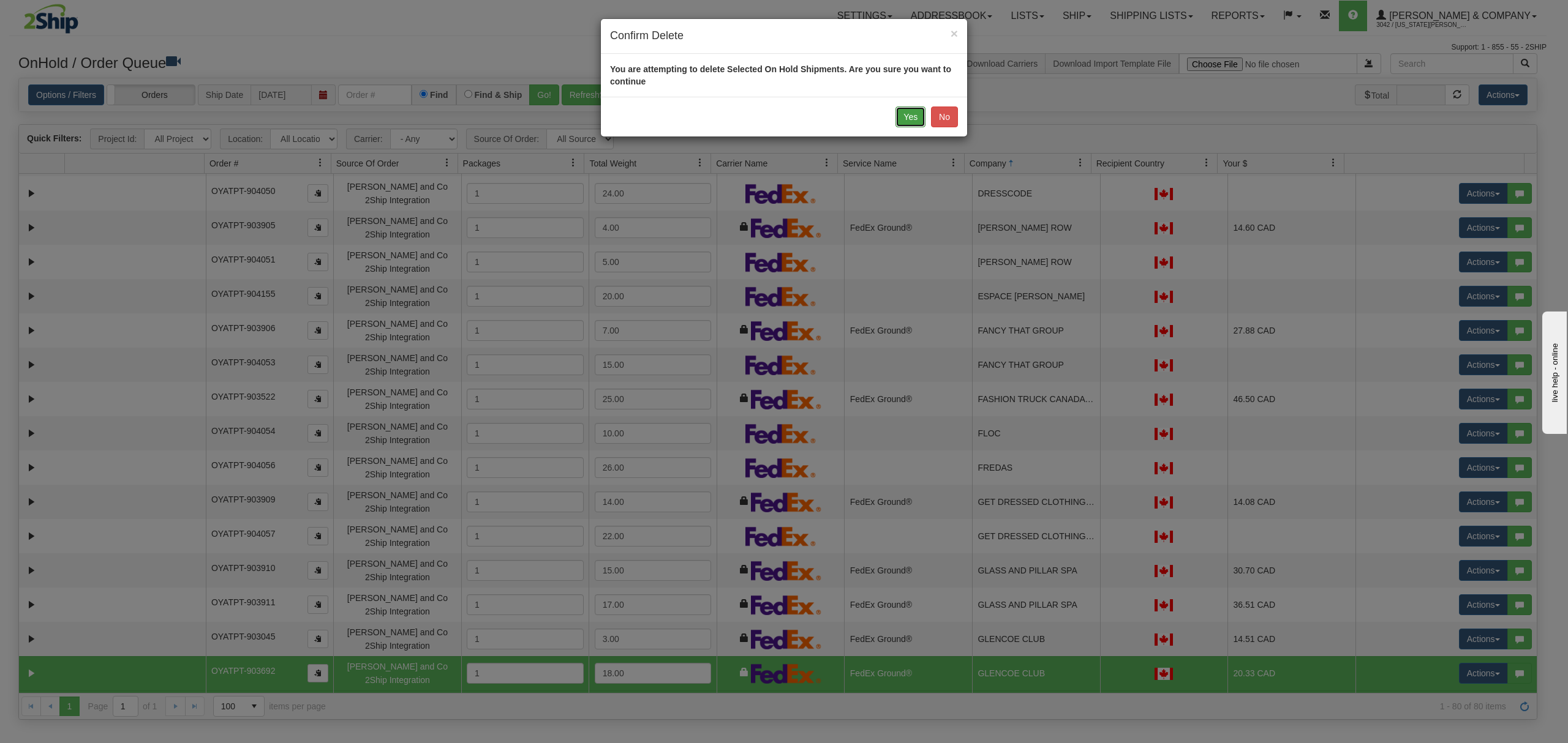
click at [905, 111] on button "Yes" at bounding box center [910, 116] width 30 height 21
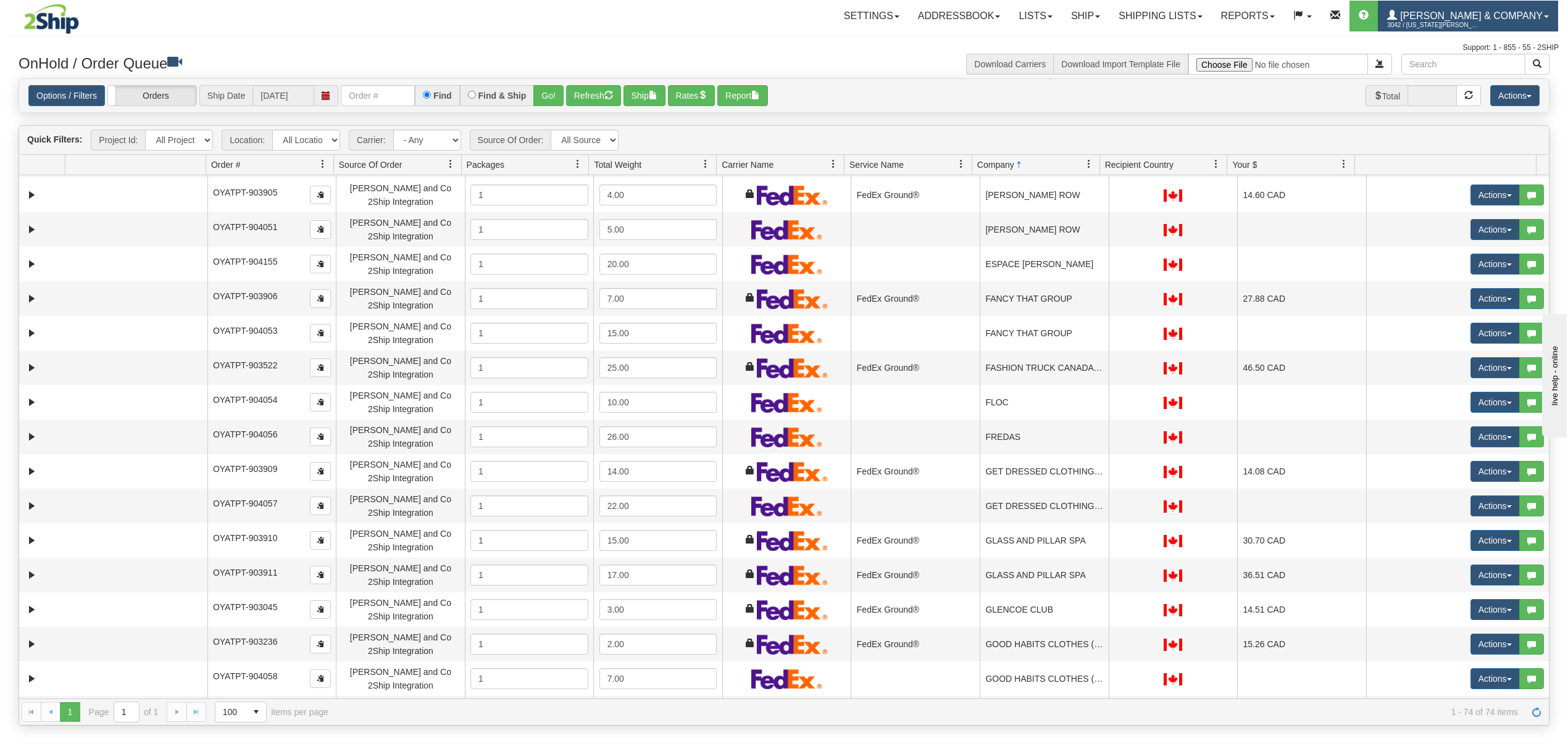
drag, startPoint x: 1460, startPoint y: 26, endPoint x: 1473, endPoint y: 26, distance: 13.0
click at [1460, 26] on span "3042 / [US_STATE][PERSON_NAME]" at bounding box center [1434, 25] width 93 height 12
click at [1473, 79] on span "LOG OUT" at bounding box center [1476, 75] width 39 height 10
